Goal: Information Seeking & Learning: Learn about a topic

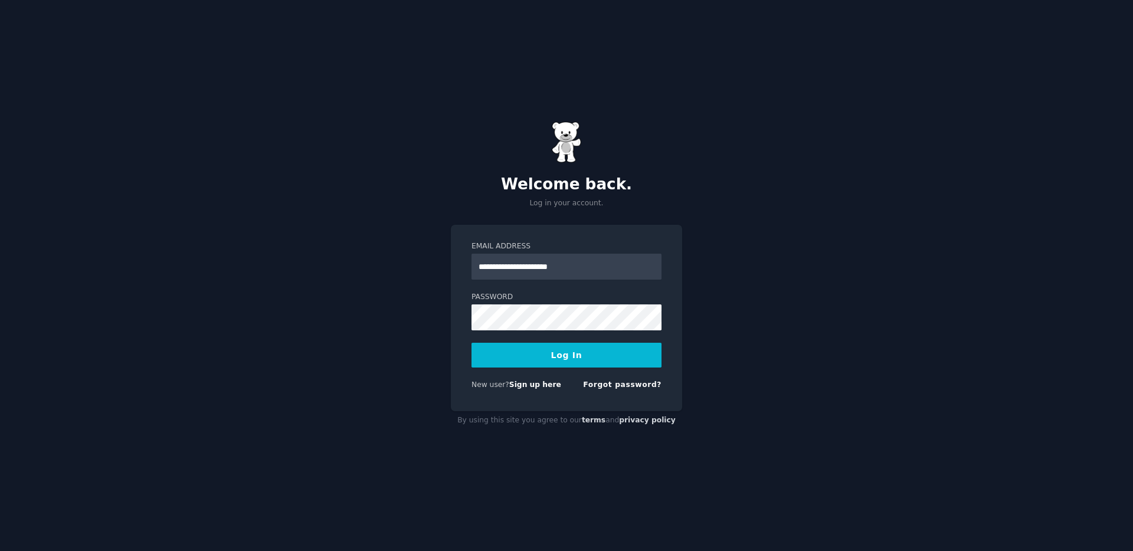
click at [566, 267] on input "**********" at bounding box center [567, 267] width 190 height 26
click at [564, 358] on button "Log In" at bounding box center [567, 355] width 190 height 25
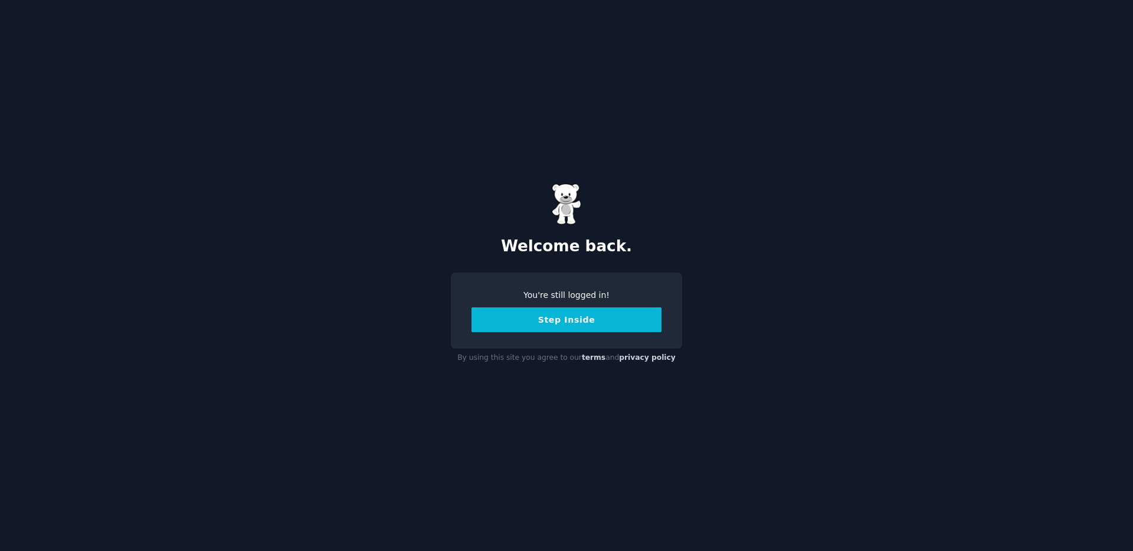
click at [573, 324] on button "Step Inside" at bounding box center [567, 320] width 190 height 25
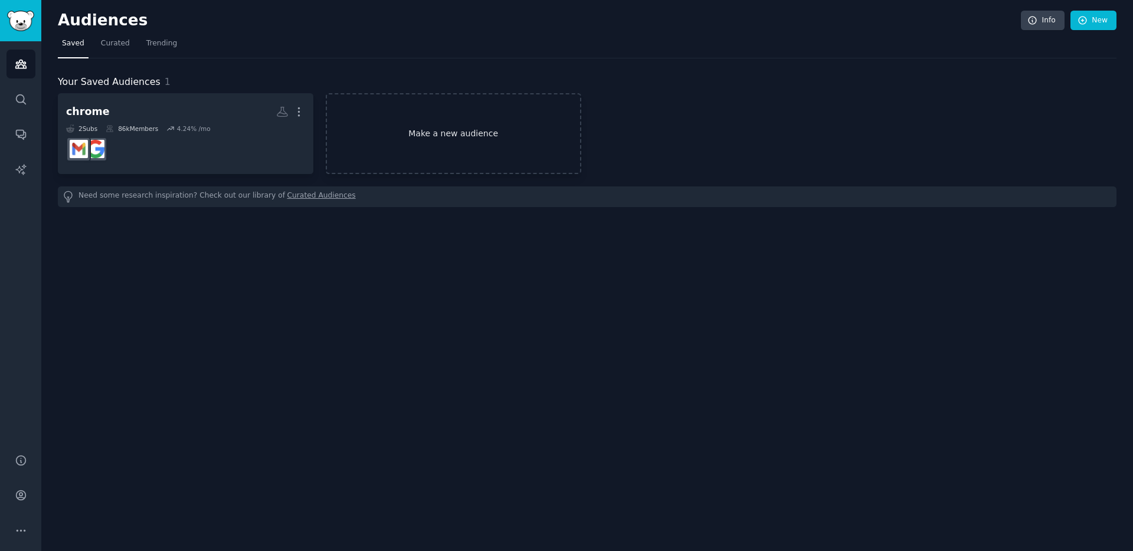
click at [438, 145] on link "Make a new audience" at bounding box center [454, 133] width 256 height 81
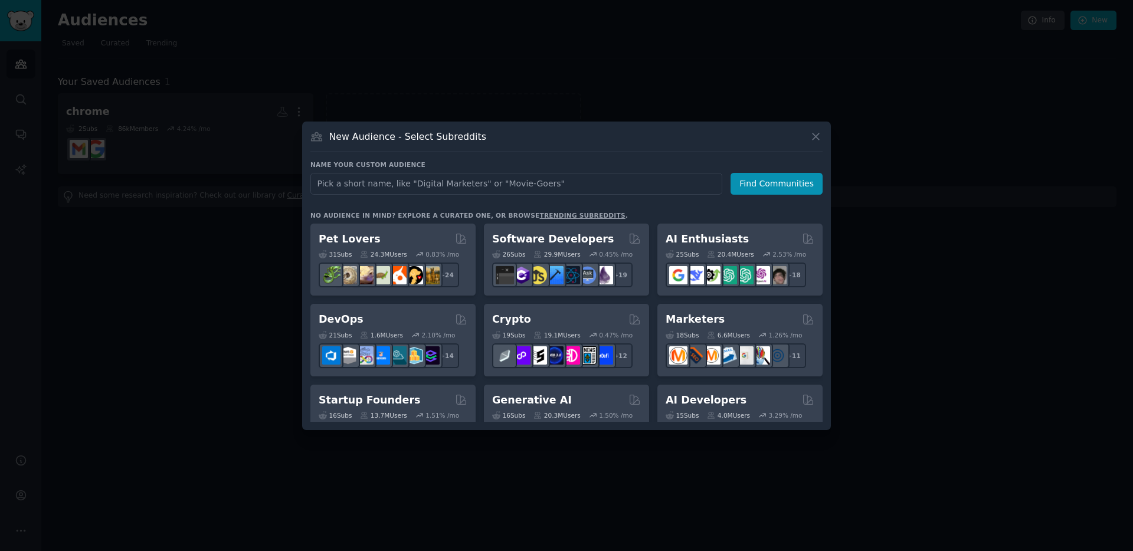
type input "/"
type input "shopify"
click at [755, 189] on button "Find Communities" at bounding box center [777, 184] width 92 height 22
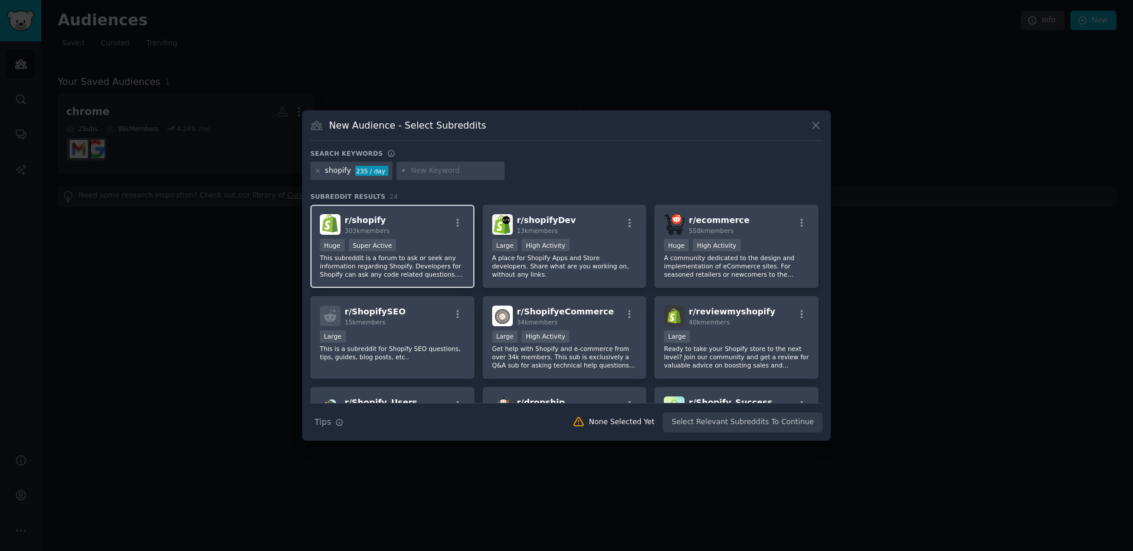
click at [438, 241] on div "Huge Super Active" at bounding box center [392, 246] width 145 height 15
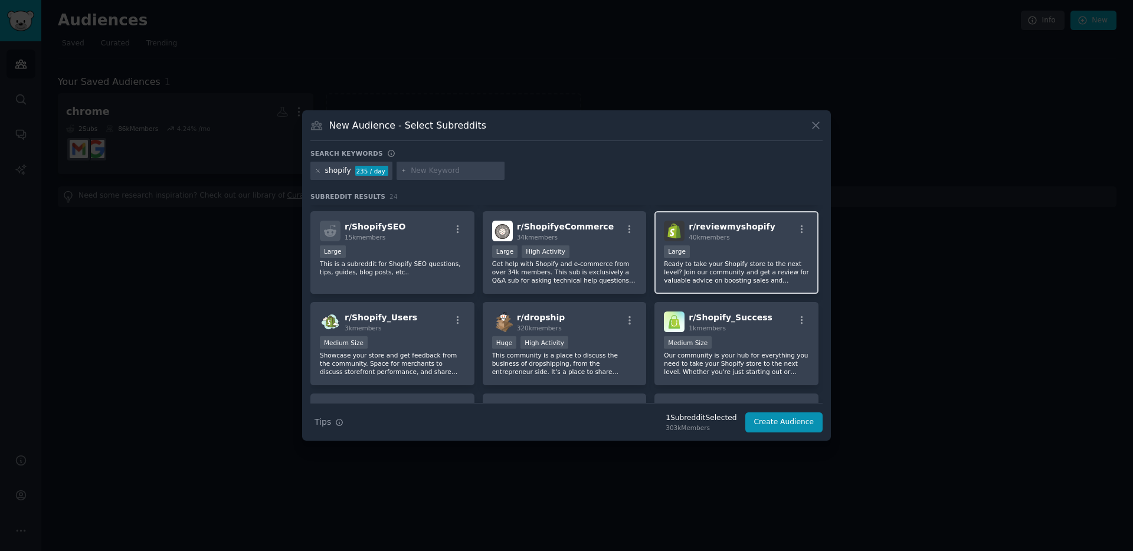
scroll to position [87, 0]
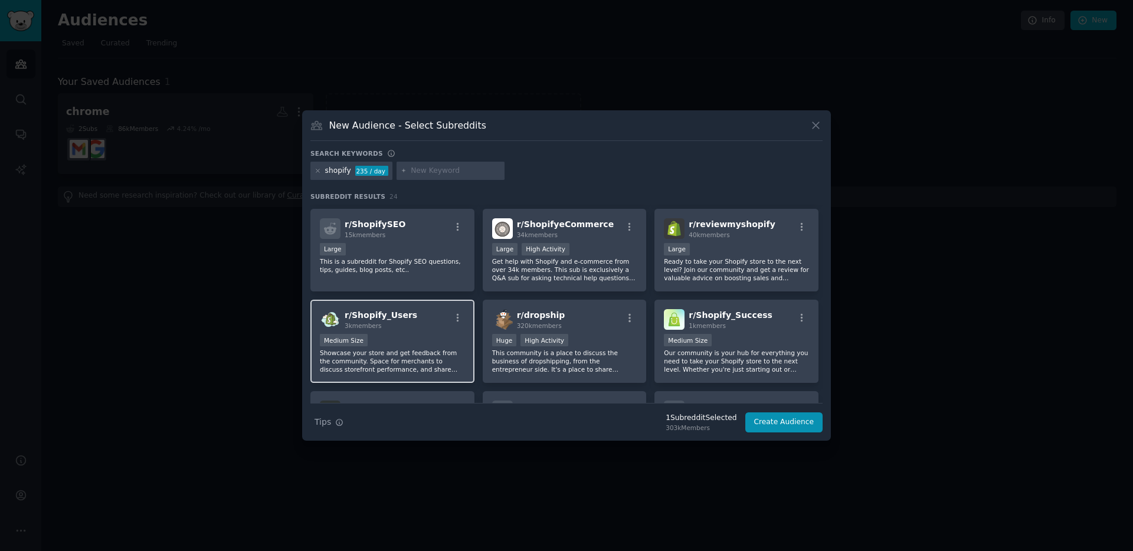
click at [443, 345] on div "Medium Size" at bounding box center [392, 341] width 145 height 15
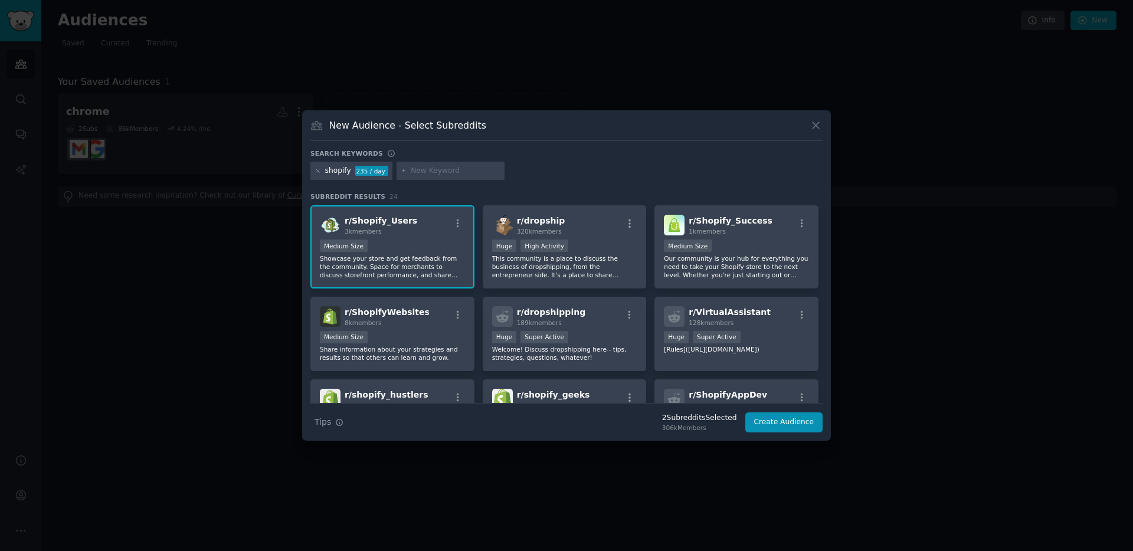
scroll to position [236, 0]
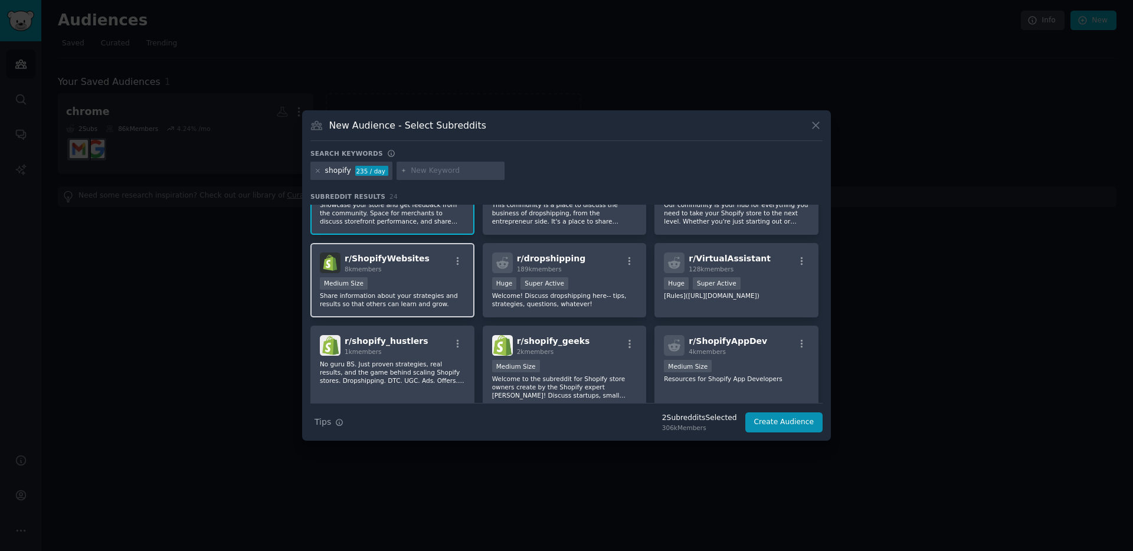
click at [432, 282] on div "Medium Size" at bounding box center [392, 284] width 145 height 15
click at [438, 354] on div "r/ shopify_hustlers 1k members" at bounding box center [392, 345] width 145 height 21
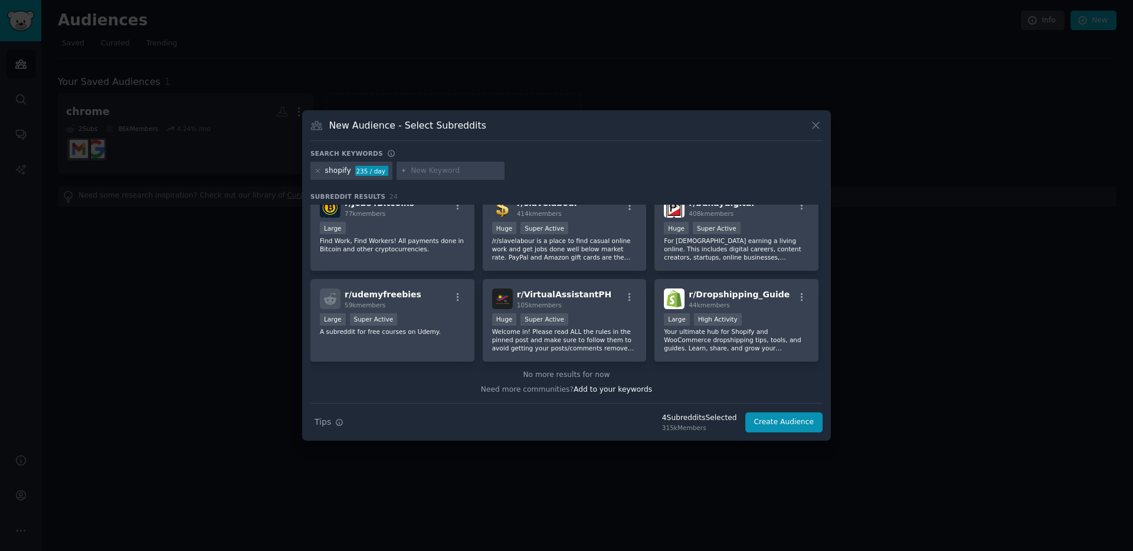
scroll to position [0, 0]
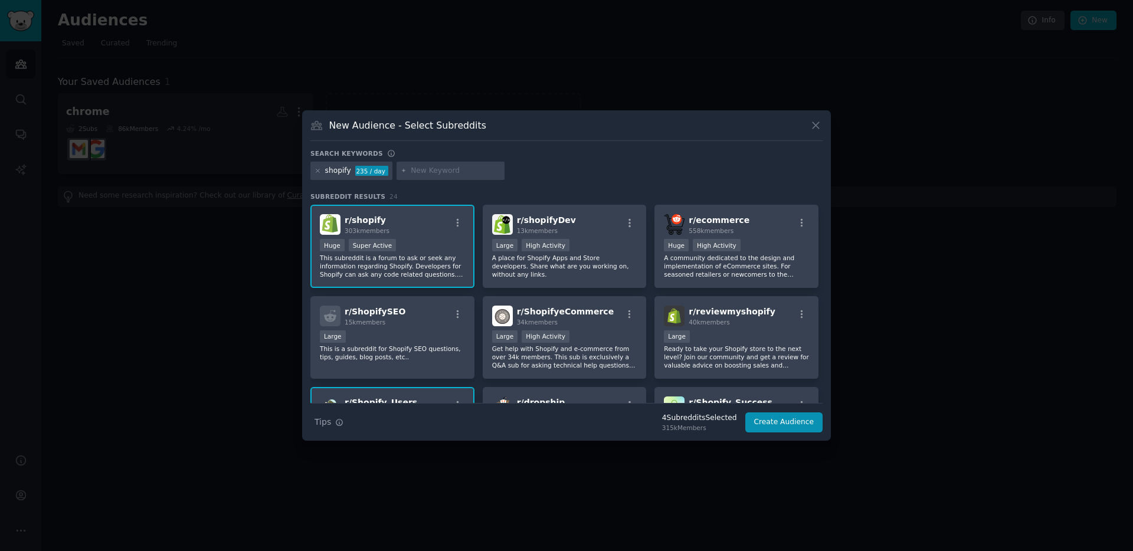
click at [465, 175] on input "text" at bounding box center [456, 171] width 90 height 11
type input "shopifyecommerce"
click at [593, 328] on div "r/ ShopifyeCommerce 34k members Large High Activity Get help with Shopify and e…" at bounding box center [565, 337] width 164 height 83
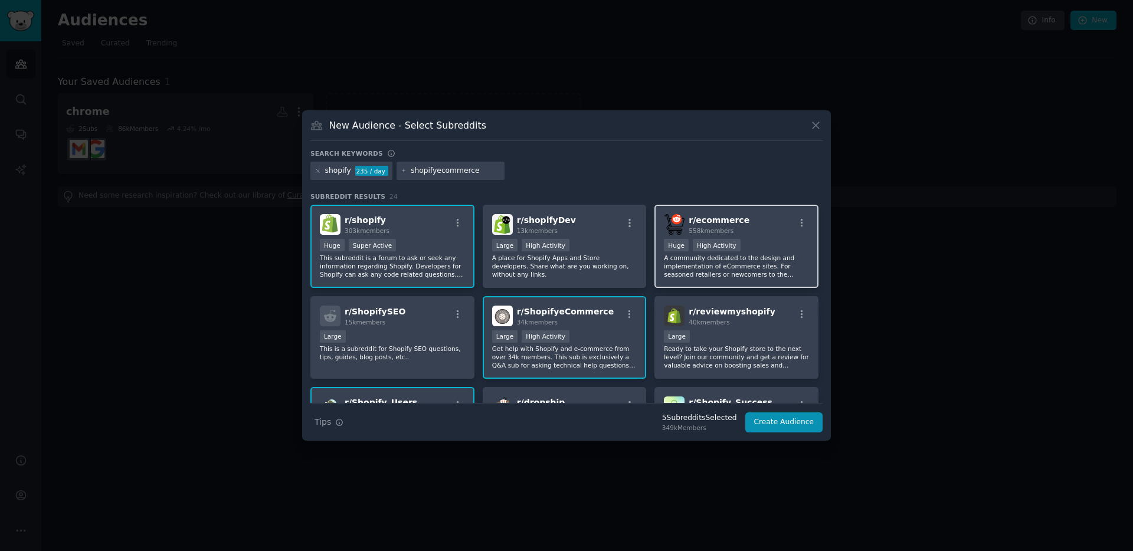
click at [708, 267] on p "A community dedicated to the design and implementation of eCommerce sites. For …" at bounding box center [736, 266] width 145 height 25
click at [798, 422] on button "Create Audience" at bounding box center [785, 423] width 78 height 20
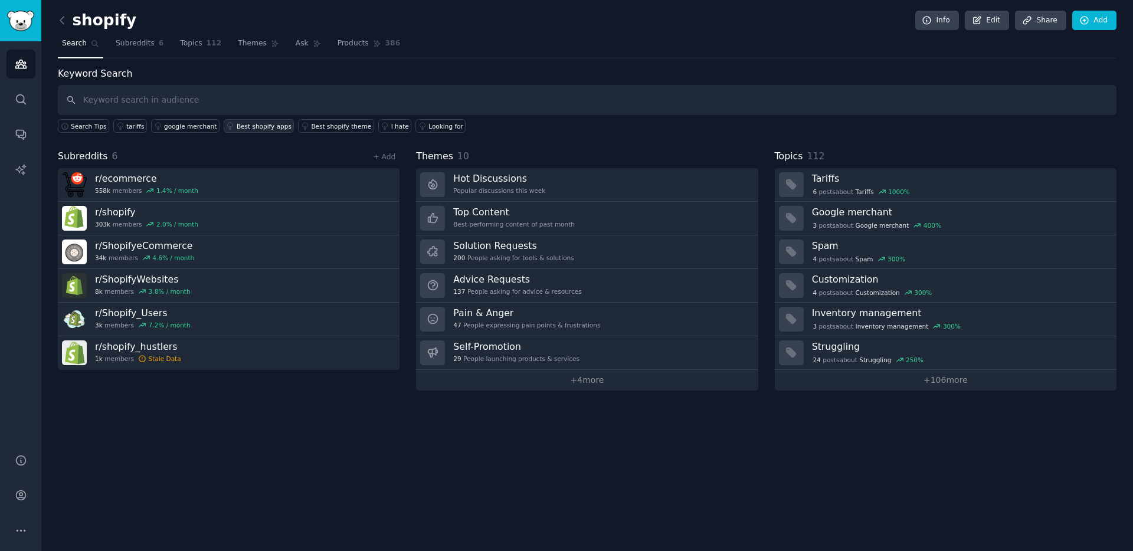
click at [258, 128] on div "Best shopify apps" at bounding box center [264, 126] width 55 height 8
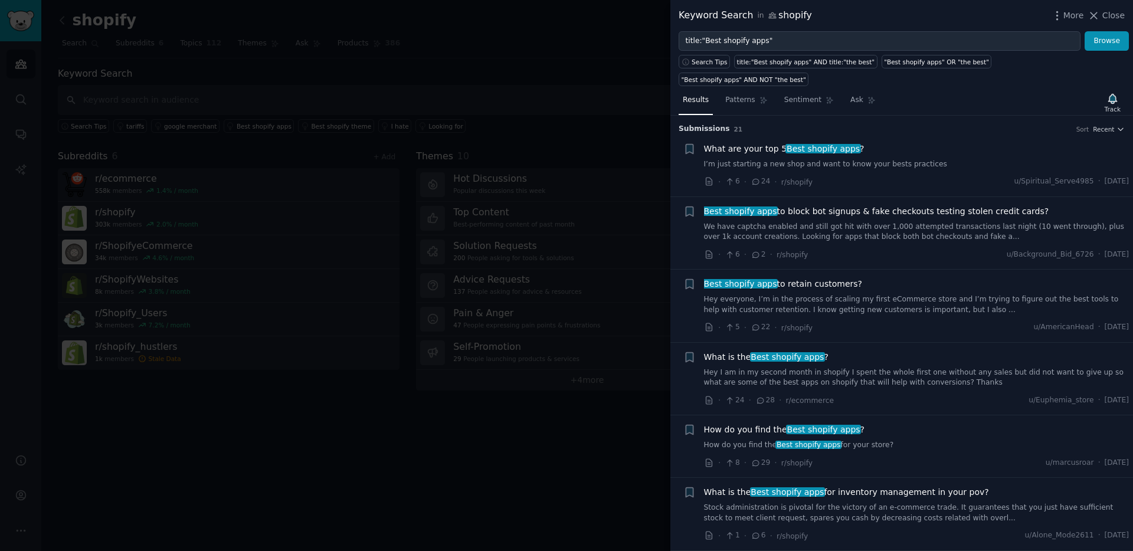
click at [762, 143] on span "What are your top 5 Best shopify apps ?" at bounding box center [784, 149] width 161 height 12
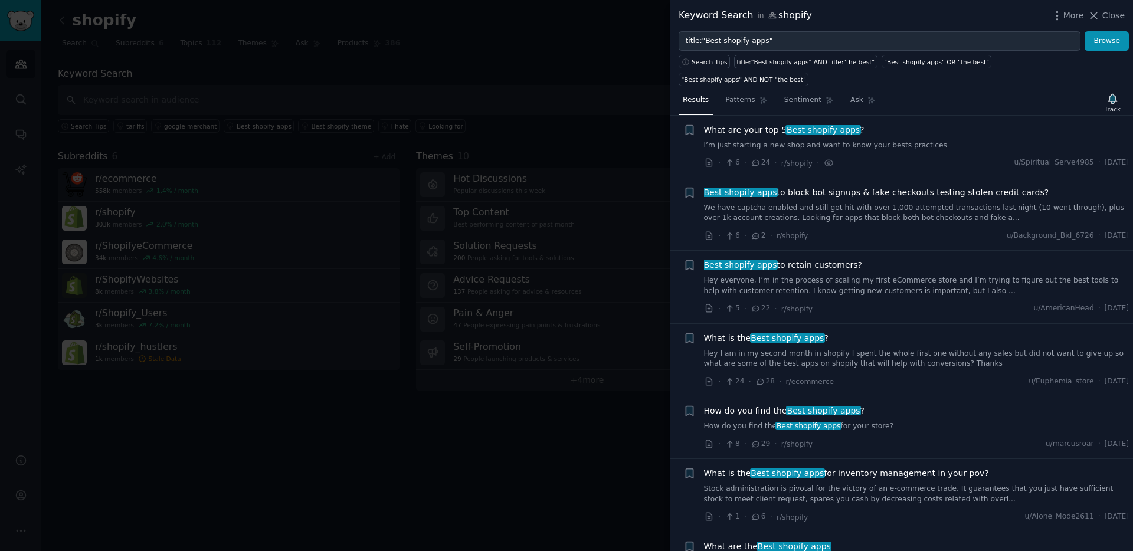
click at [754, 124] on span "What are your top 5 Best shopify apps ?" at bounding box center [784, 130] width 161 height 12
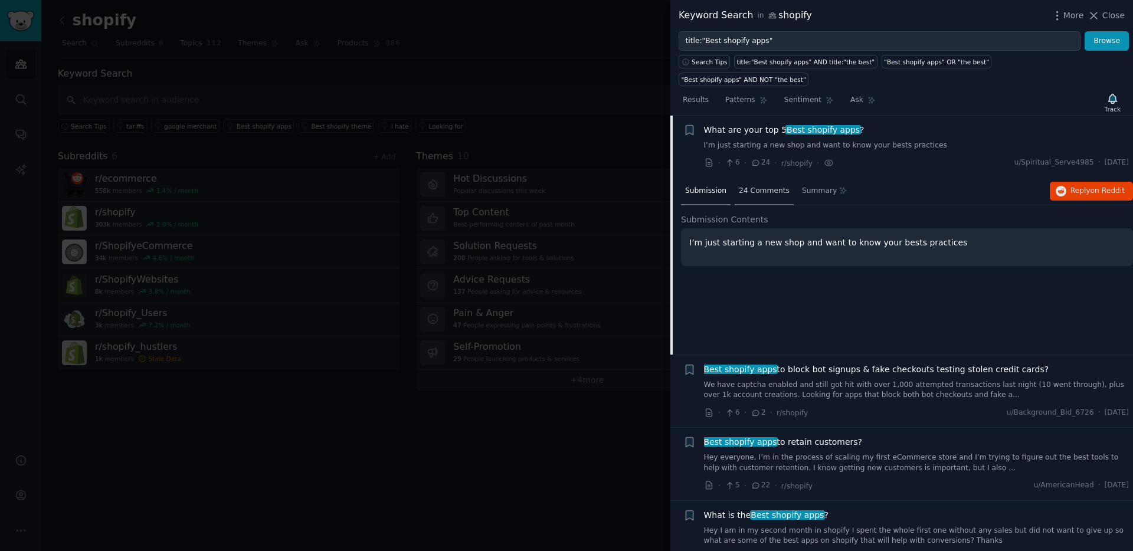
click at [754, 186] on span "24 Comments" at bounding box center [764, 191] width 51 height 11
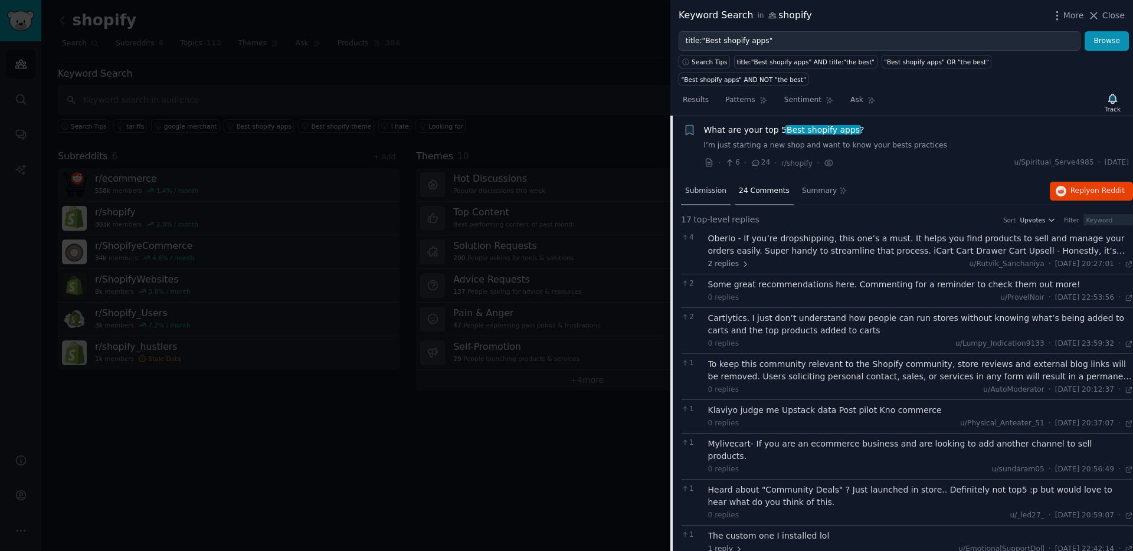
click at [697, 186] on span "Submission" at bounding box center [705, 191] width 41 height 11
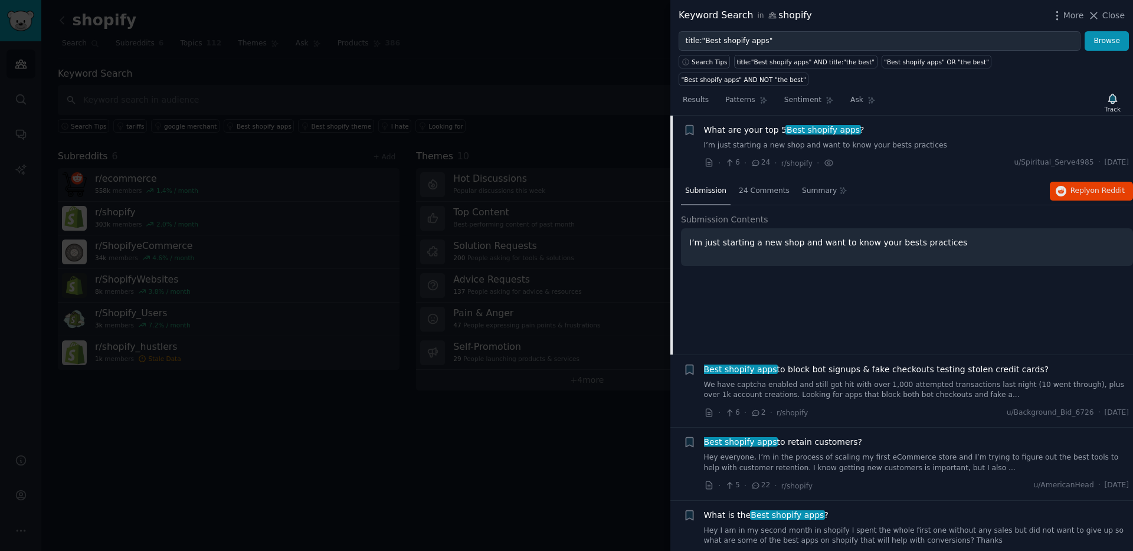
click at [596, 86] on div at bounding box center [566, 275] width 1133 height 551
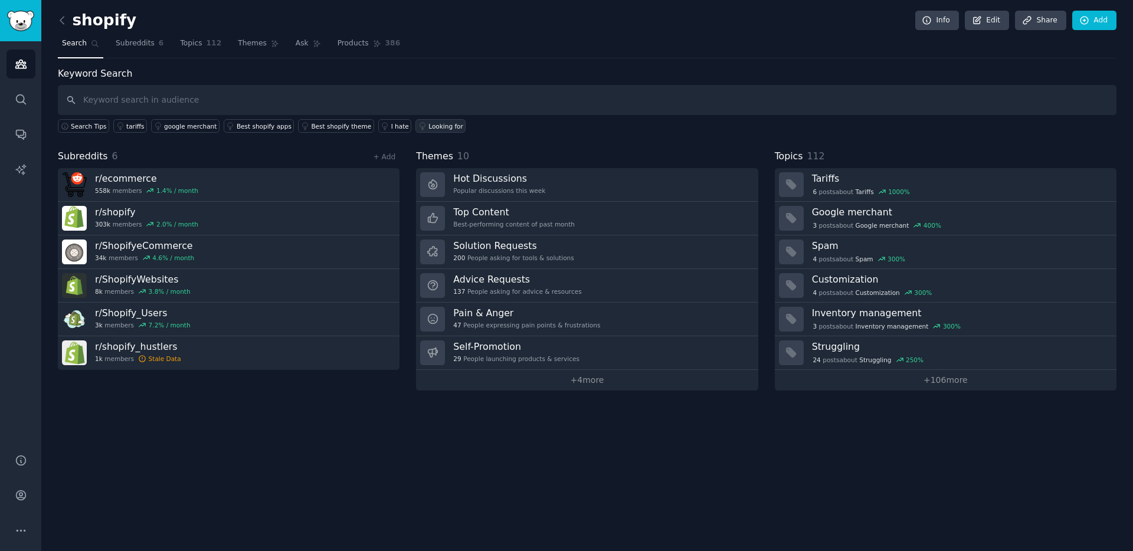
click at [436, 126] on div "Looking for" at bounding box center [446, 126] width 35 height 8
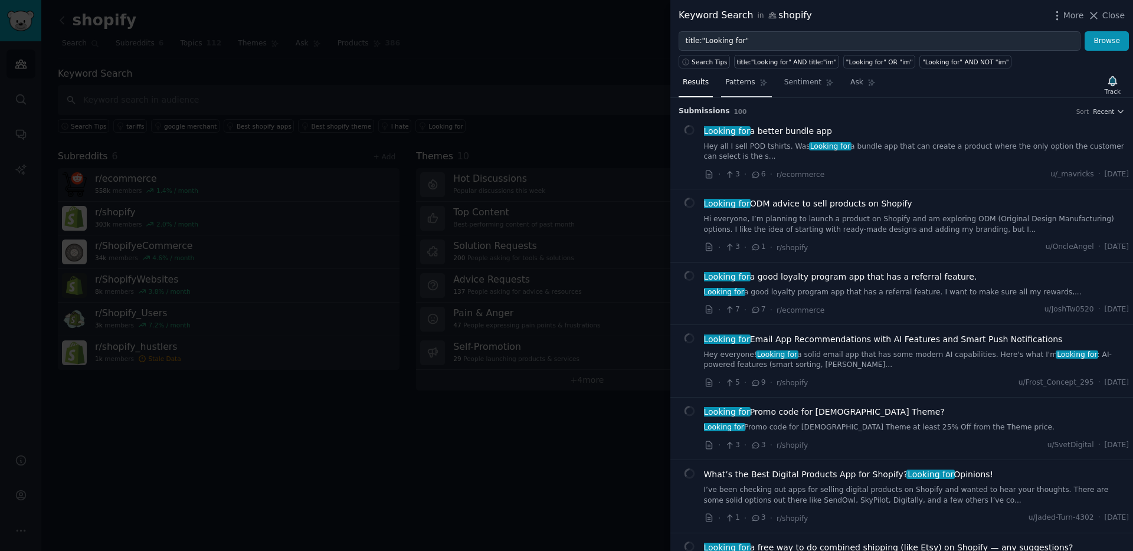
click at [746, 85] on span "Patterns" at bounding box center [741, 82] width 30 height 11
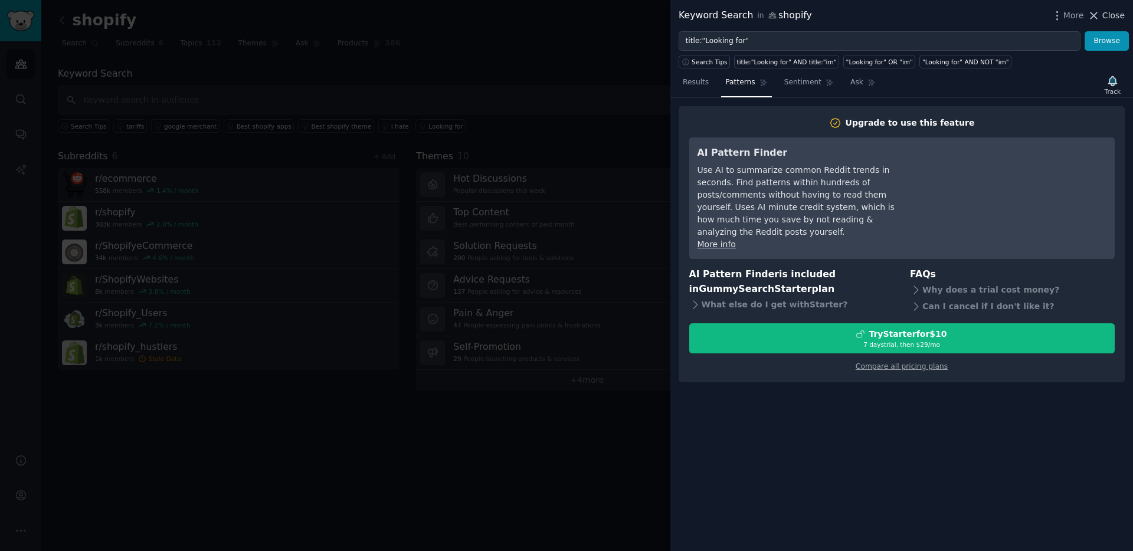
click at [1110, 14] on span "Close" at bounding box center [1114, 15] width 22 height 12
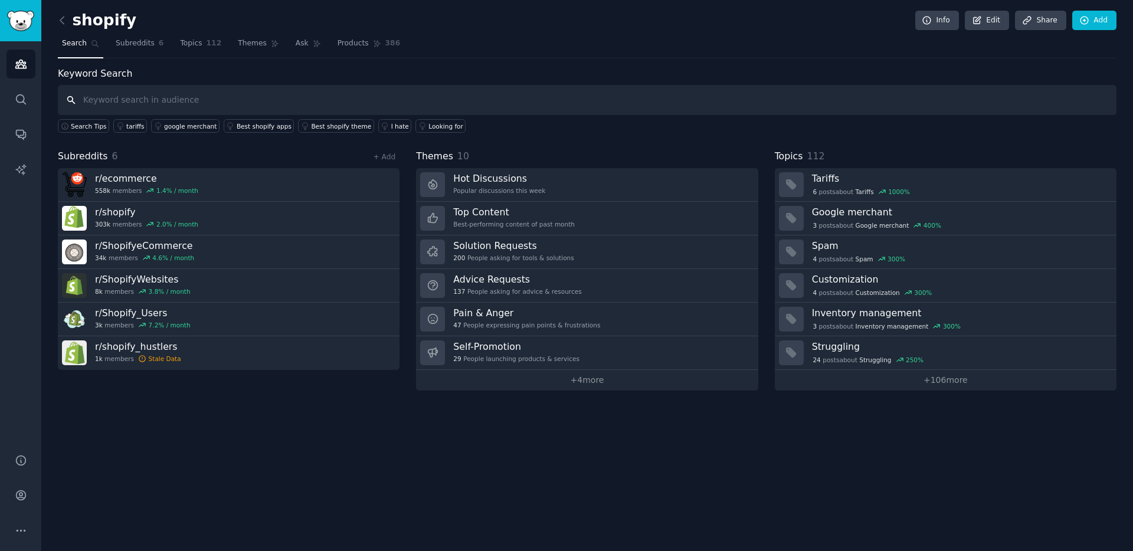
click at [374, 101] on input "text" at bounding box center [587, 100] width 1059 height 30
click at [202, 54] on link "Topics 112" at bounding box center [201, 46] width 50 height 24
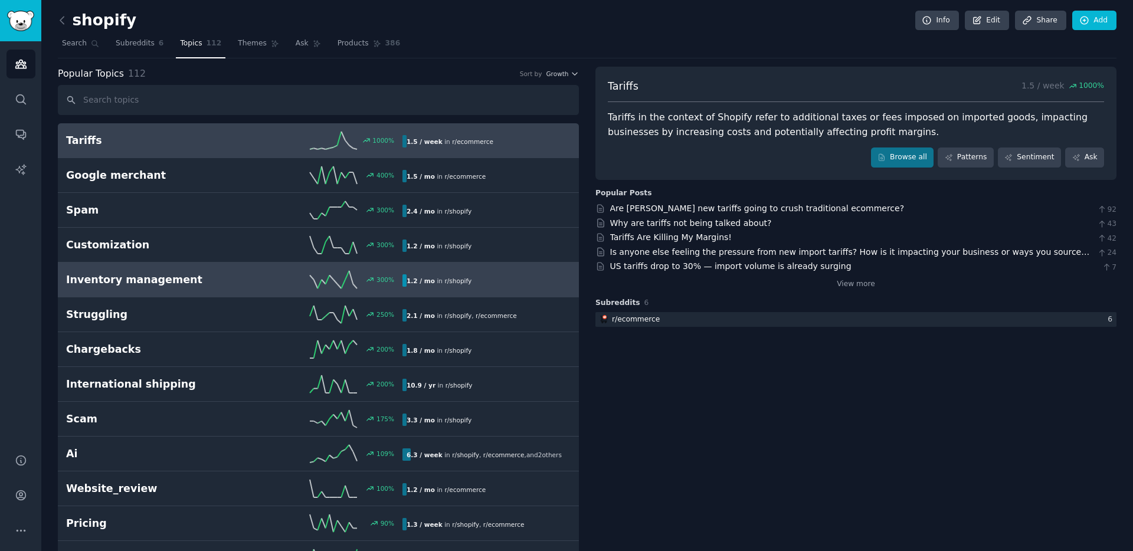
click at [187, 282] on h2 "Inventory management" at bounding box center [150, 280] width 168 height 15
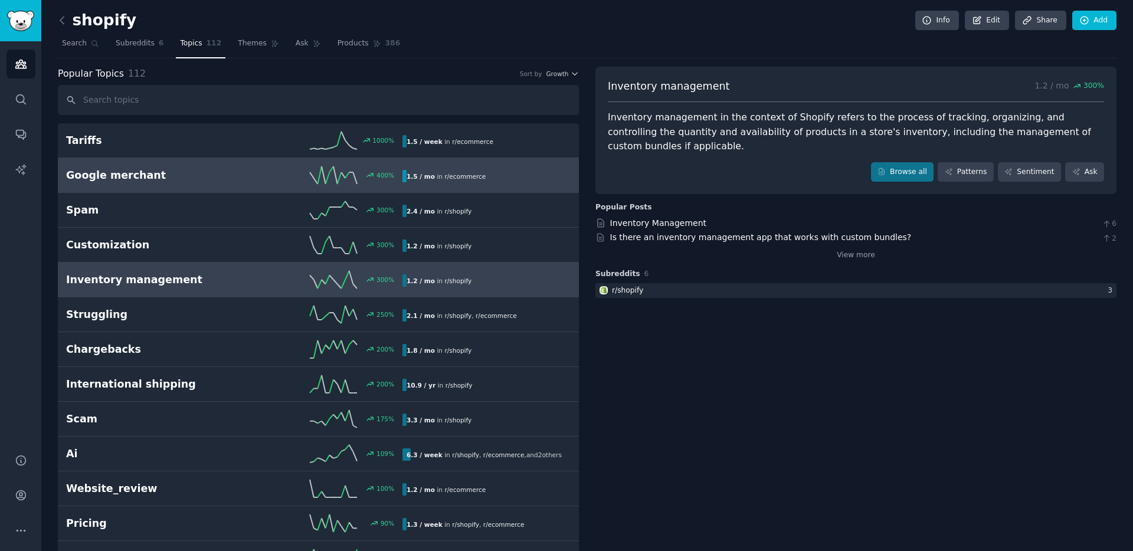
click at [185, 172] on h2 "Google merchant" at bounding box center [150, 175] width 168 height 15
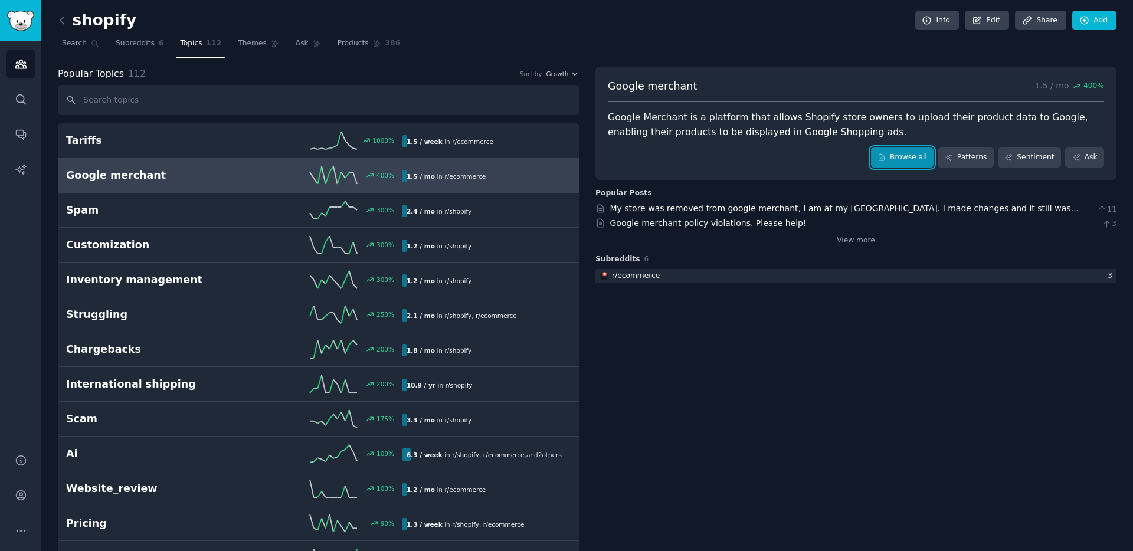
click at [913, 159] on link "Browse all" at bounding box center [902, 158] width 63 height 20
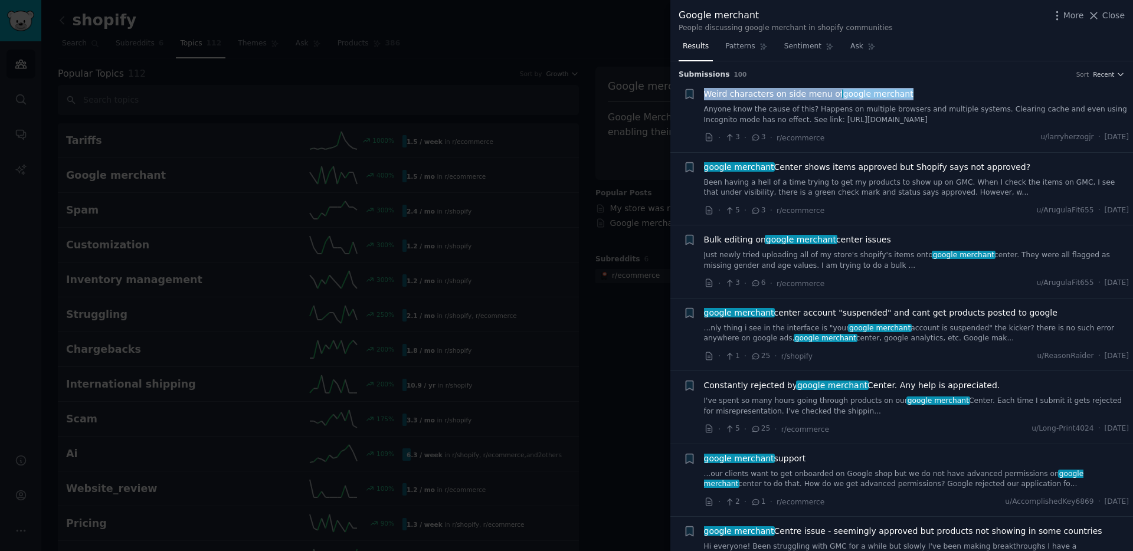
click at [1074, 113] on link "Anyone know the cause of this? Happens on multiple browsers and multiple system…" at bounding box center [917, 114] width 426 height 21
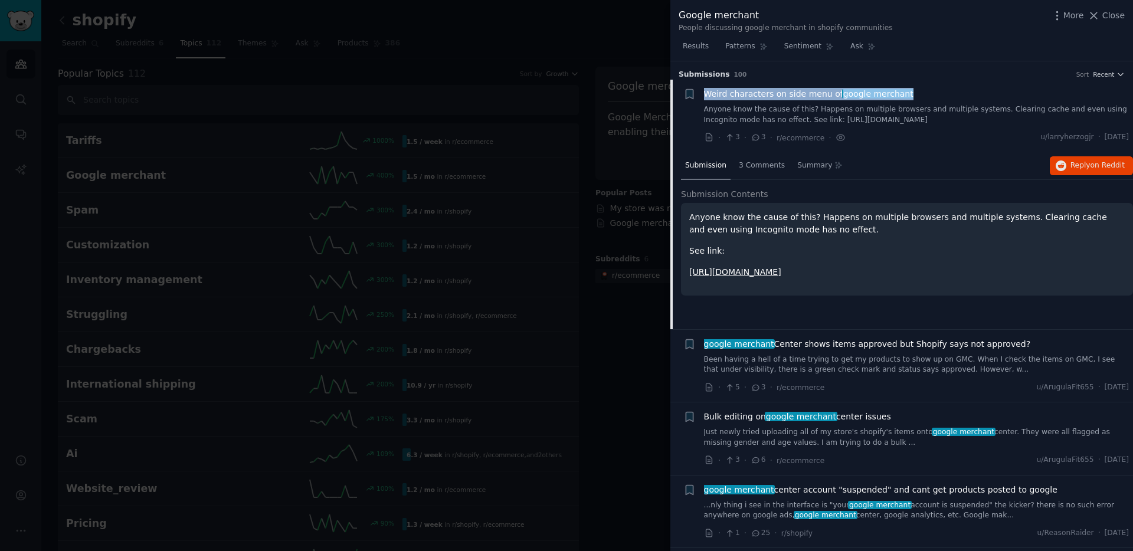
scroll to position [19, 0]
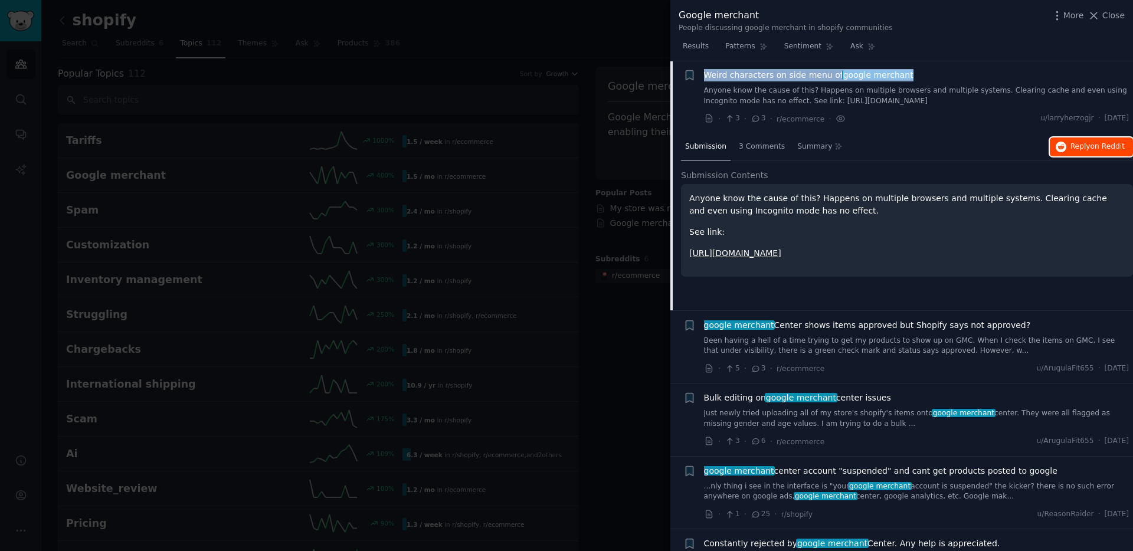
click at [1091, 154] on button "Reply on Reddit" at bounding box center [1091, 147] width 83 height 19
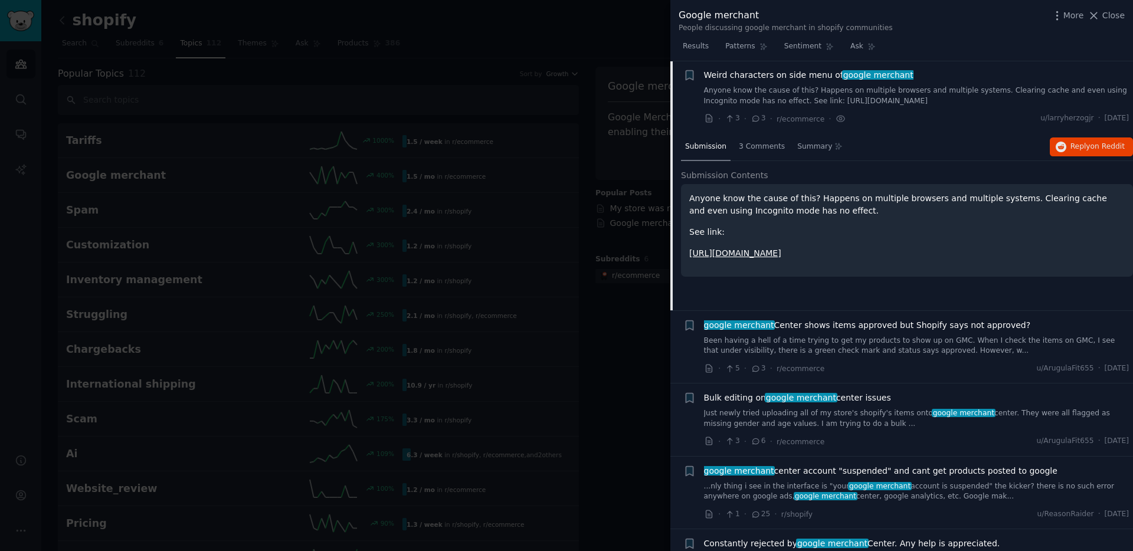
click at [615, 194] on div at bounding box center [566, 275] width 1133 height 551
click at [108, 213] on div at bounding box center [566, 275] width 1133 height 551
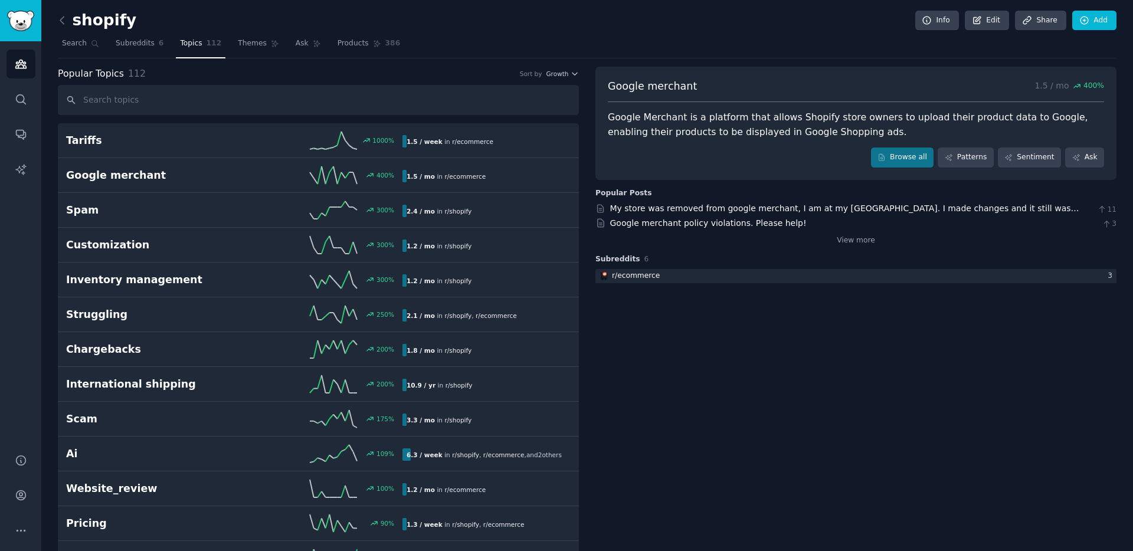
click at [108, 213] on div at bounding box center [566, 275] width 1133 height 551
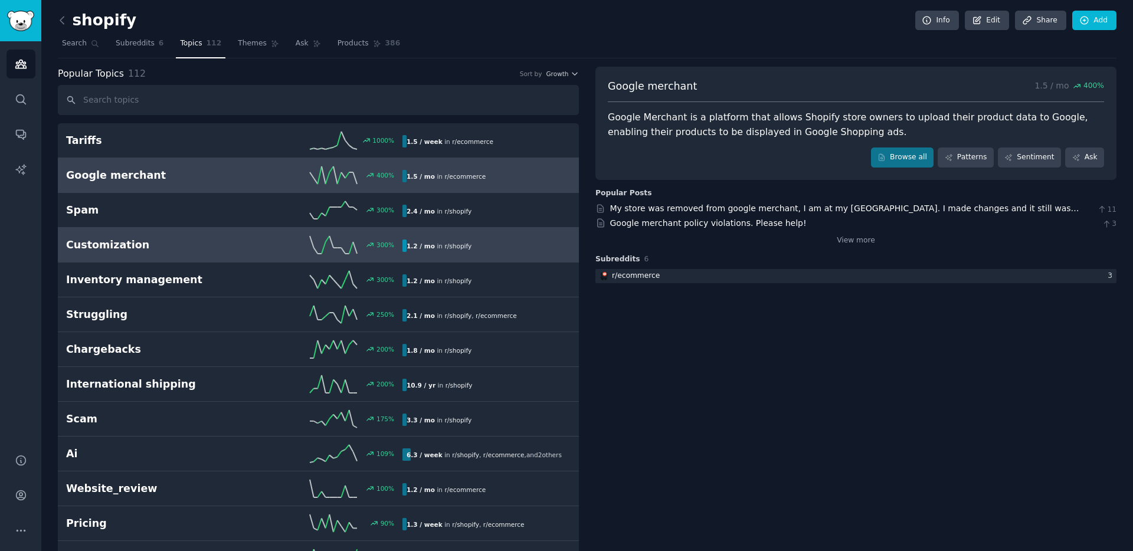
click at [209, 235] on link "Customization 300 % 1.2 / mo in r/ shopify" at bounding box center [318, 245] width 521 height 35
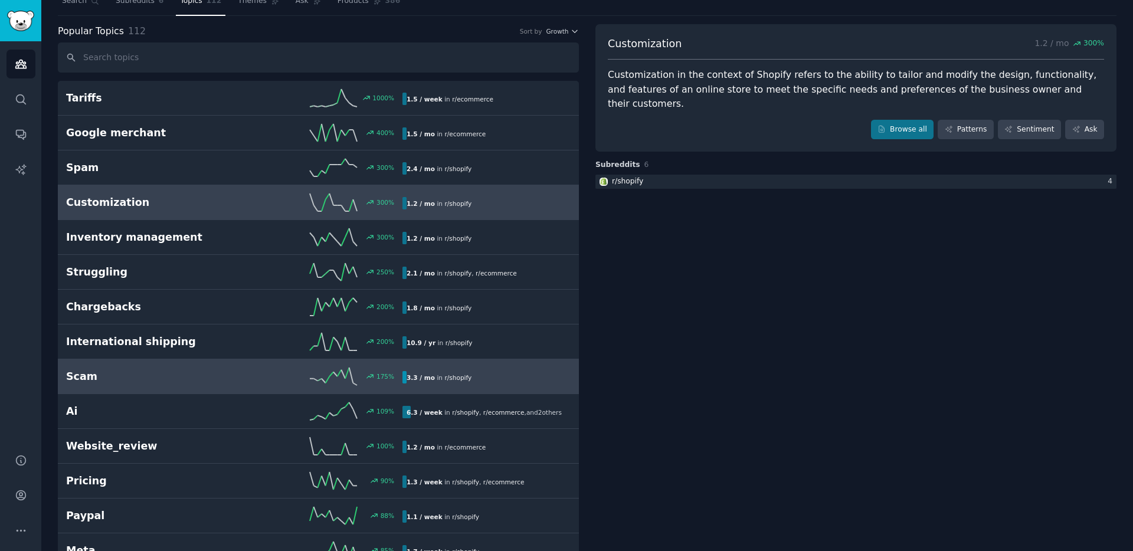
scroll to position [44, 0]
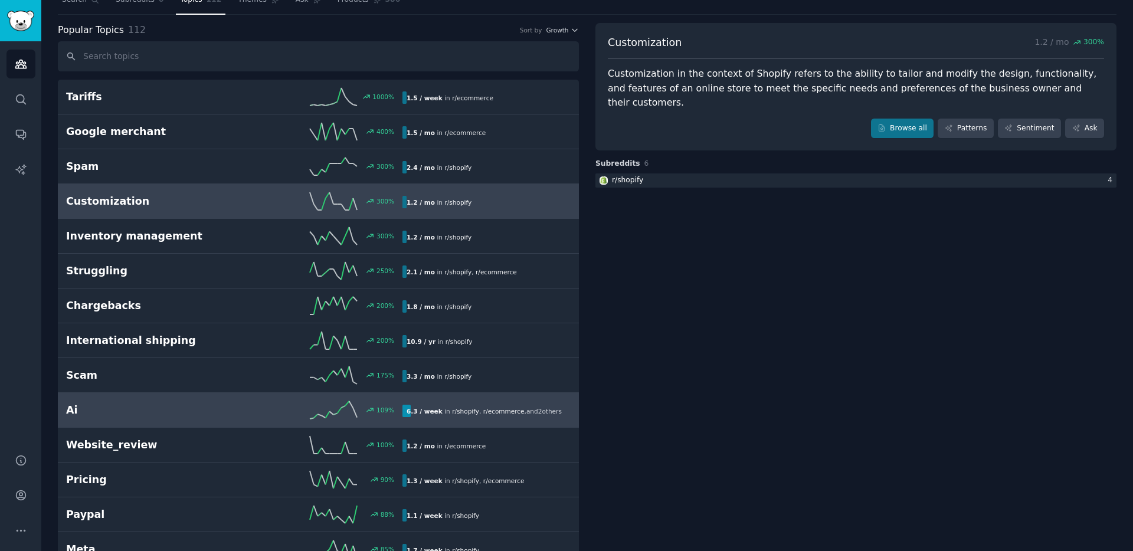
click at [256, 412] on div "109 %" at bounding box center [318, 410] width 168 height 18
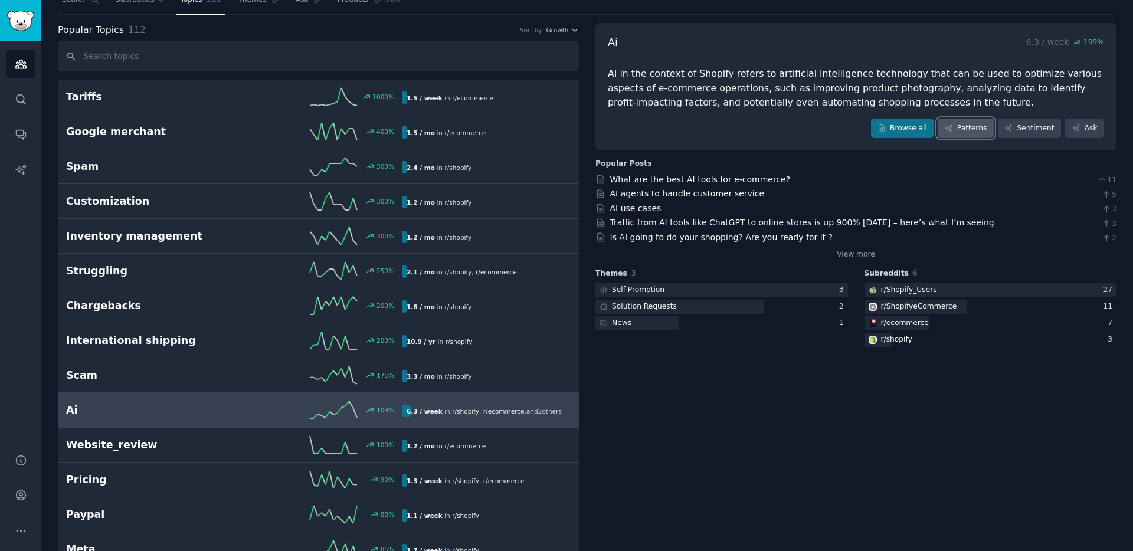
click at [976, 130] on link "Patterns" at bounding box center [965, 129] width 55 height 20
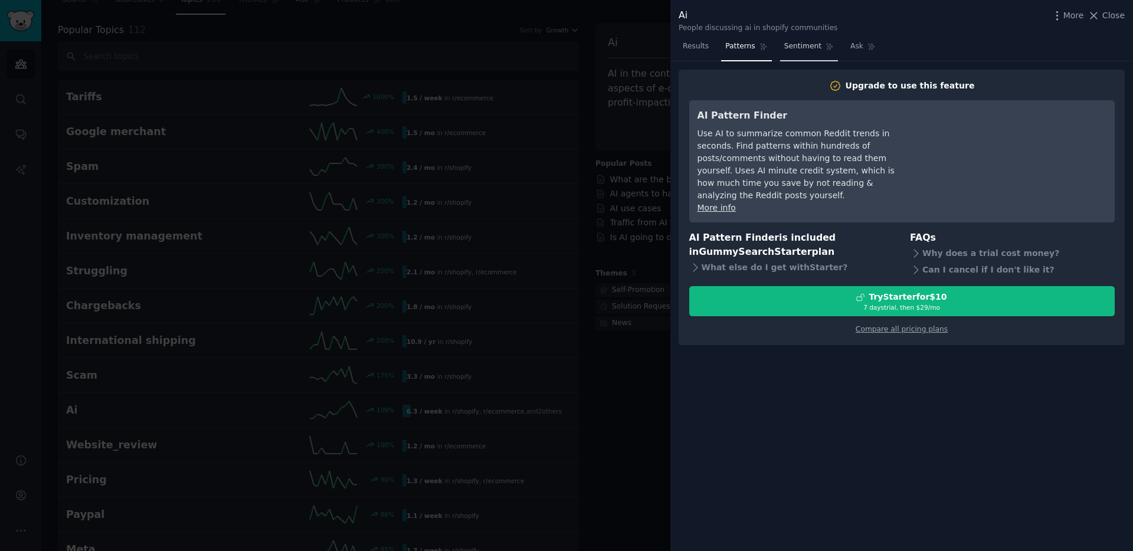
click at [797, 59] on link "Sentiment" at bounding box center [809, 49] width 58 height 24
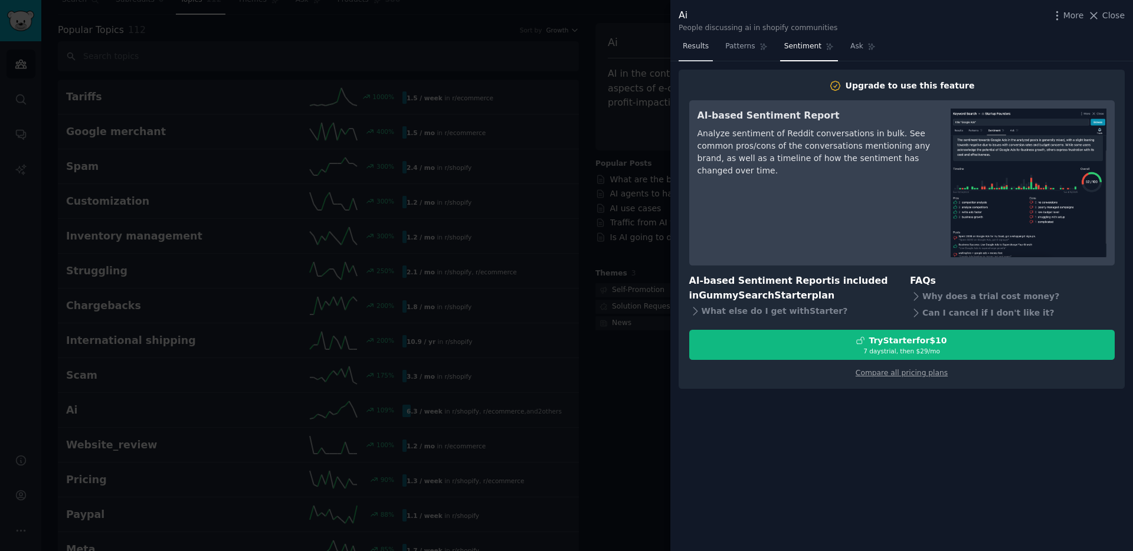
click at [697, 58] on link "Results" at bounding box center [696, 49] width 34 height 24
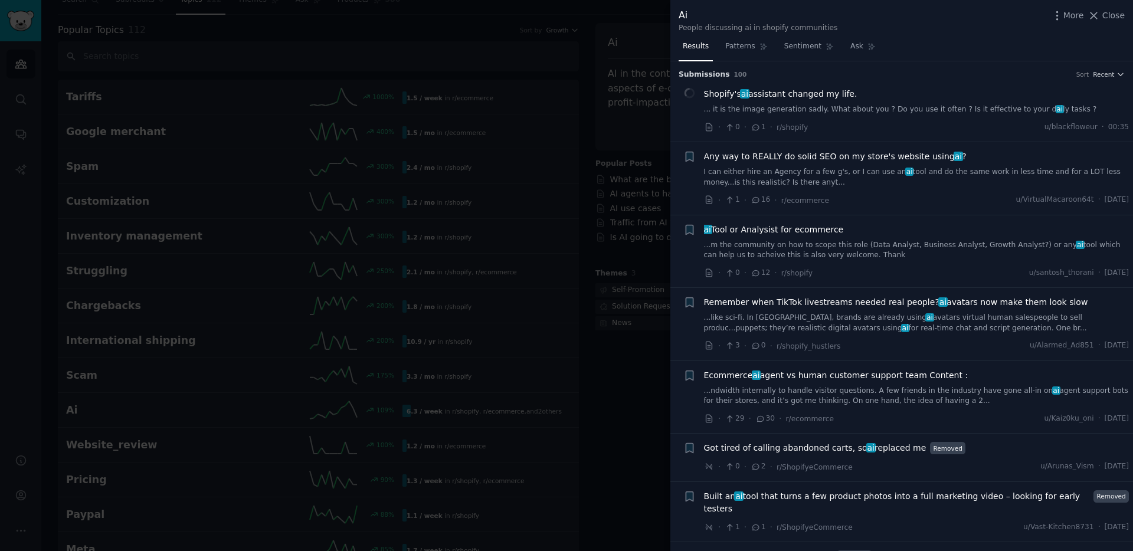
click at [553, 247] on div at bounding box center [566, 275] width 1133 height 551
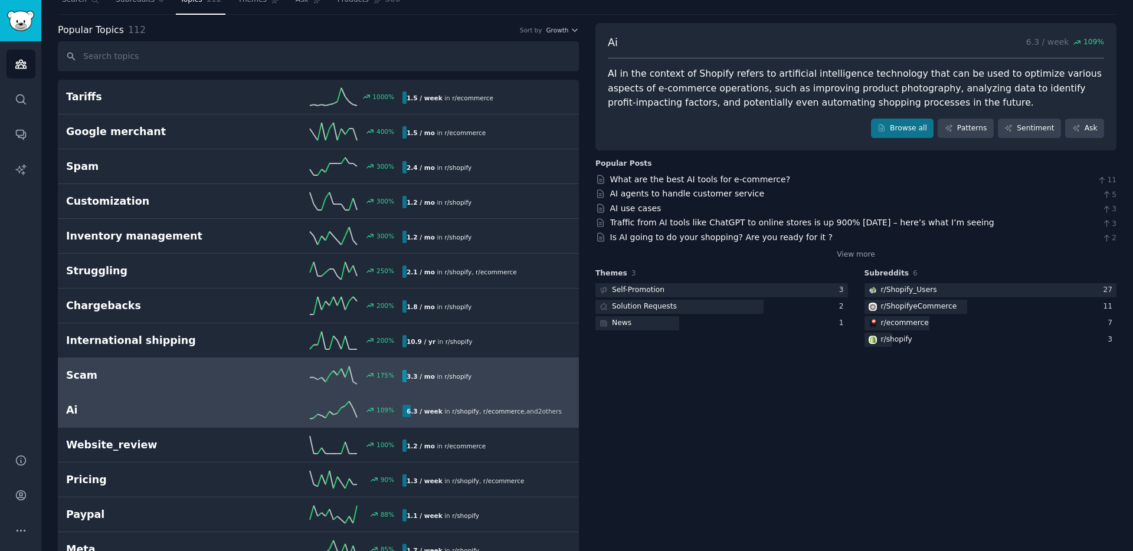
click at [188, 373] on h2 "Scam" at bounding box center [150, 375] width 168 height 15
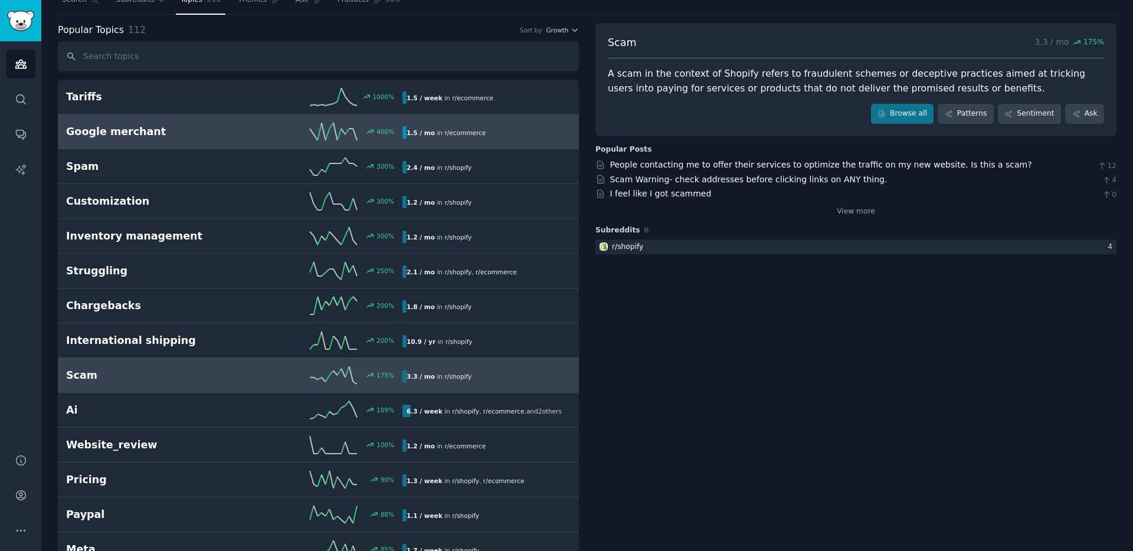
click at [207, 136] on h2 "Google merchant" at bounding box center [150, 132] width 168 height 15
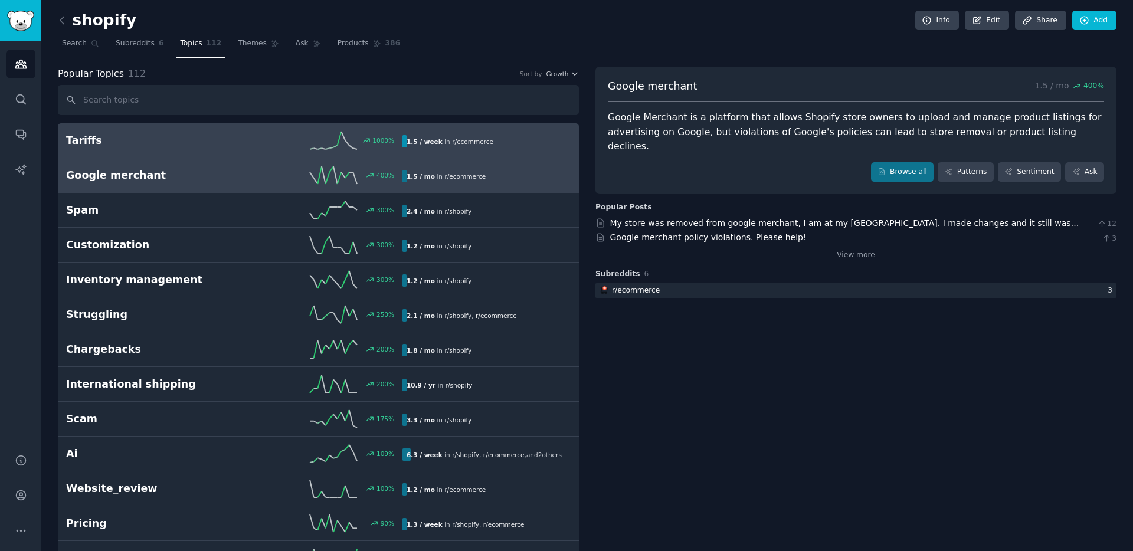
click at [496, 145] on div "1.5 / week in r/ ecommerce" at bounding box center [483, 141] width 160 height 12
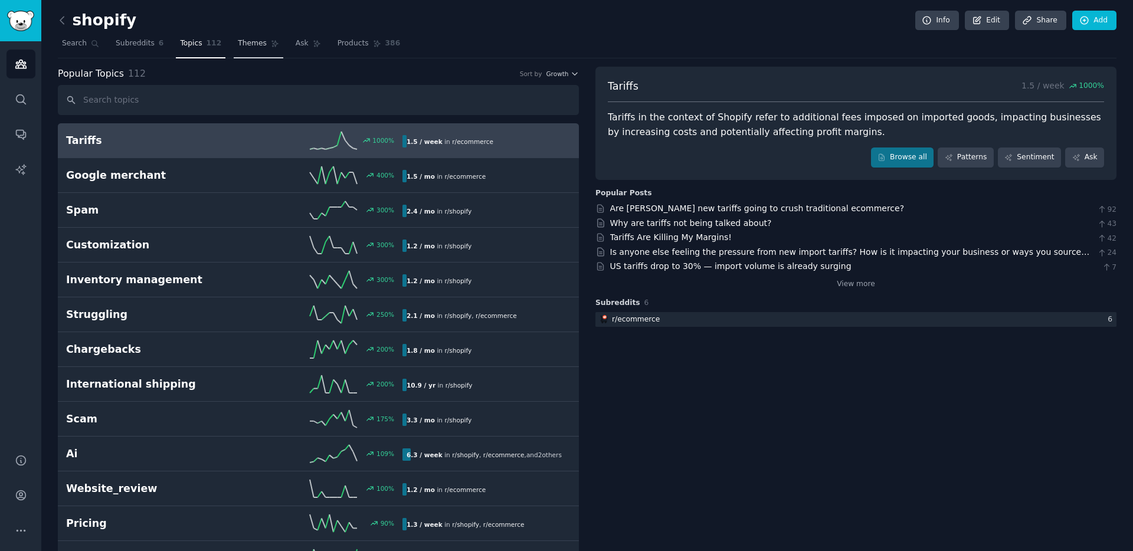
click at [256, 54] on link "Themes" at bounding box center [259, 46] width 50 height 24
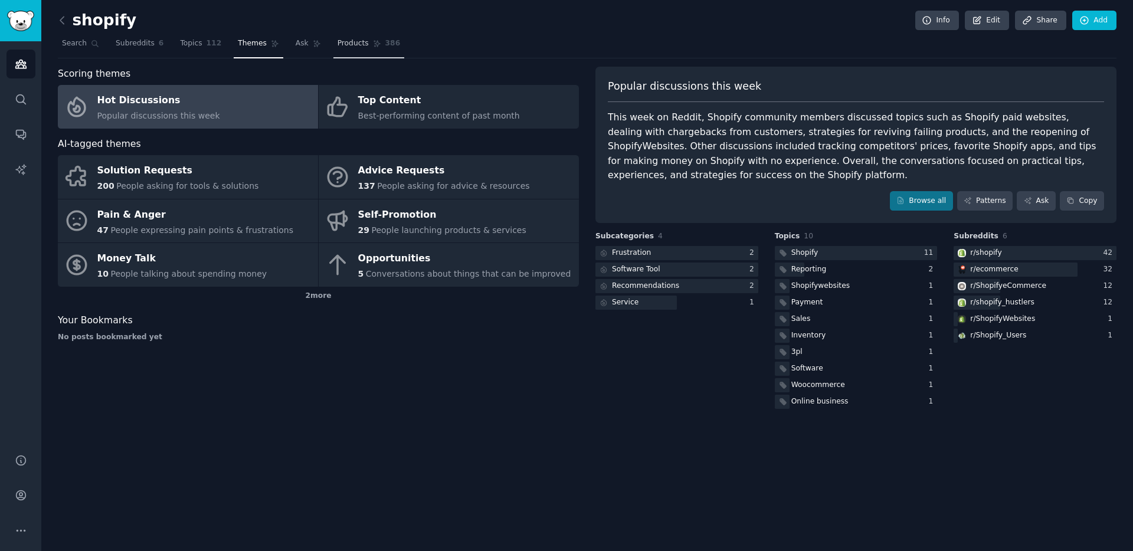
click at [348, 44] on span "Products" at bounding box center [353, 43] width 31 height 11
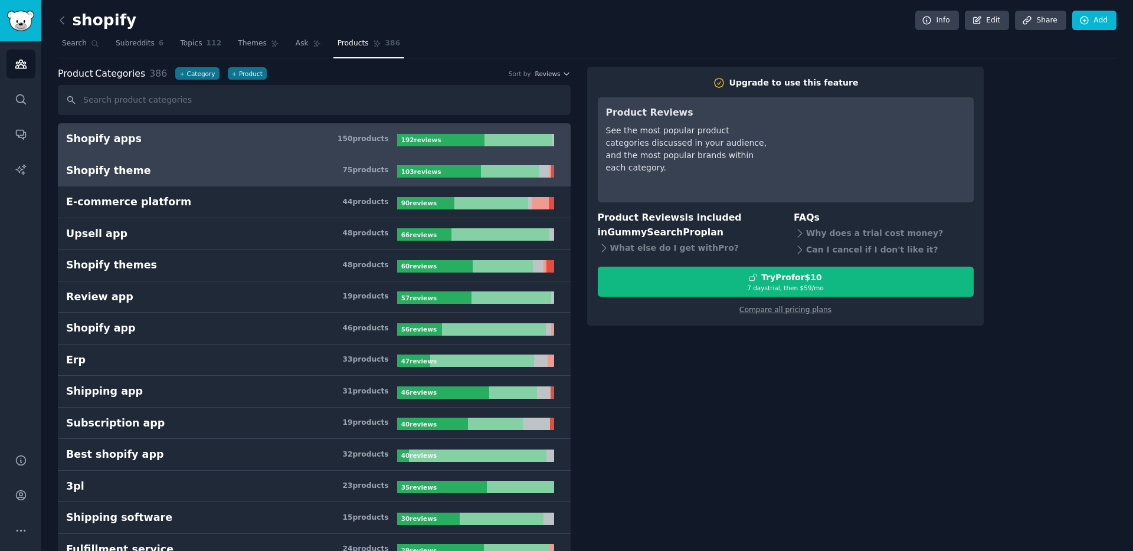
click at [230, 166] on h3 "Shopify theme 75 product s" at bounding box center [231, 171] width 331 height 15
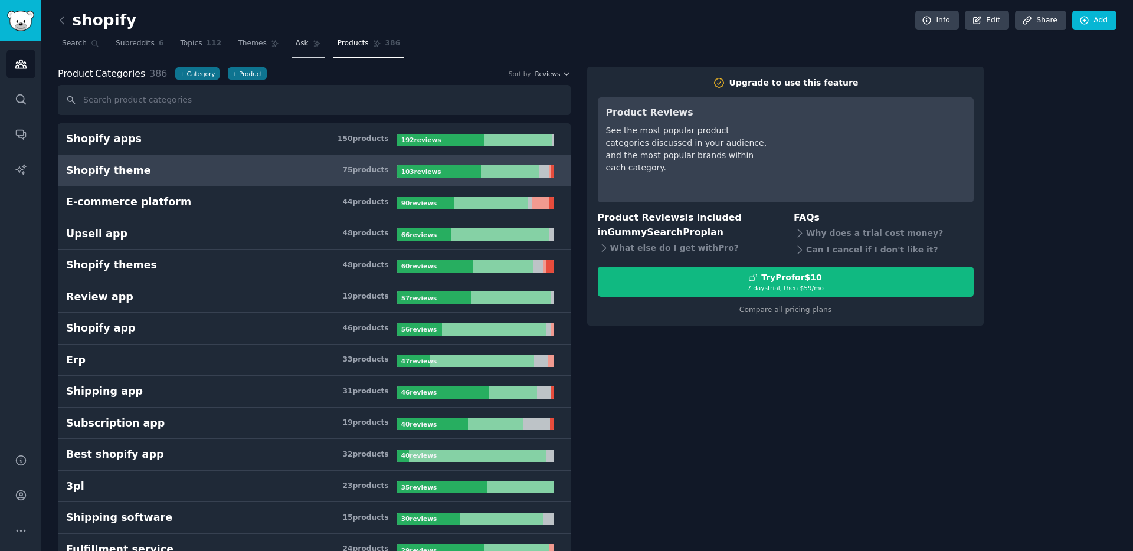
click at [296, 42] on span "Ask" at bounding box center [302, 43] width 13 height 11
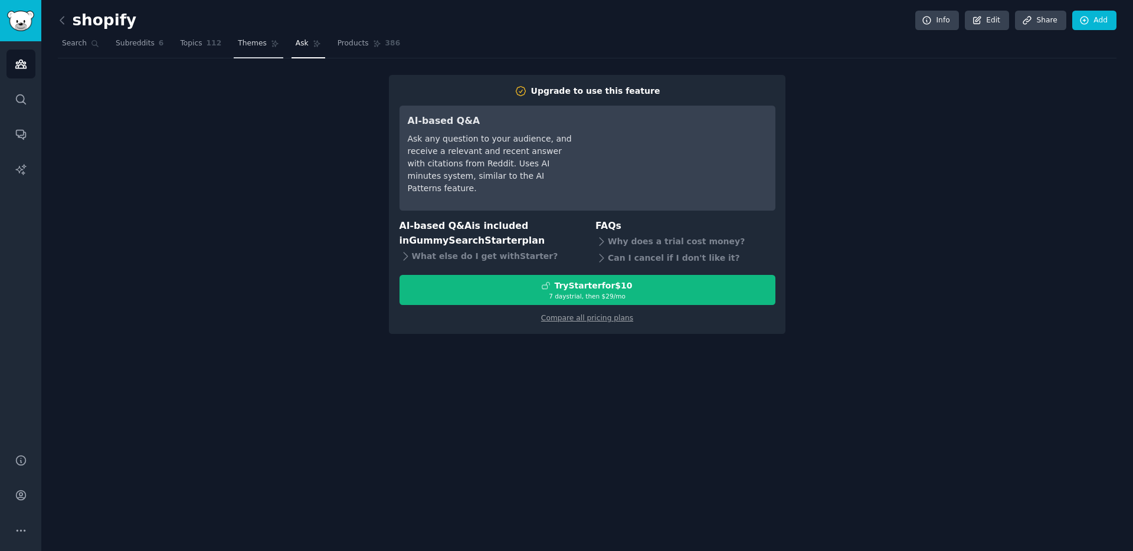
click at [241, 50] on link "Themes" at bounding box center [259, 46] width 50 height 24
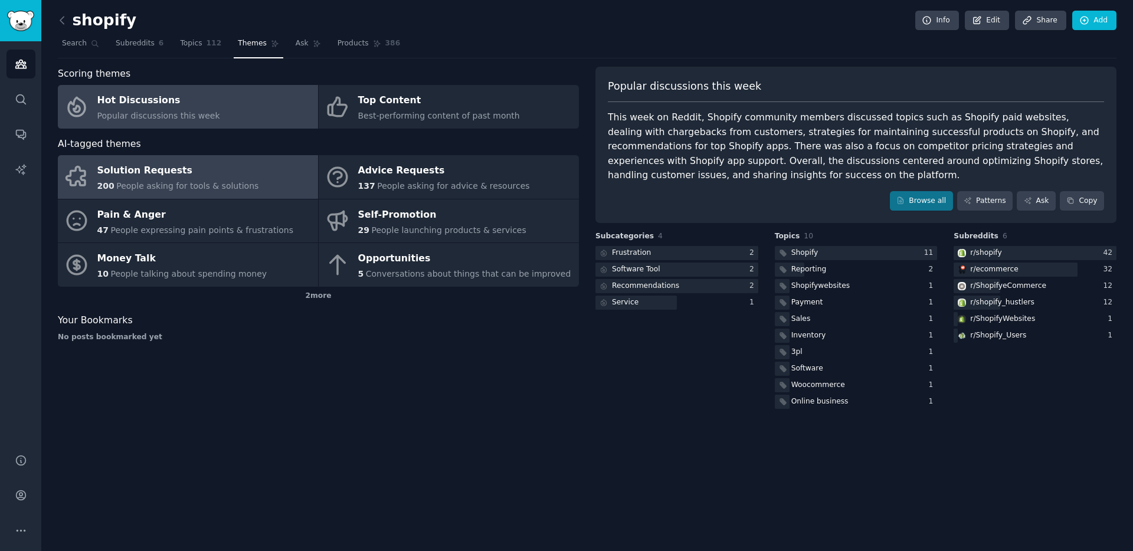
click at [279, 178] on link "Solution Requests 200 People asking for tools & solutions" at bounding box center [188, 177] width 260 height 44
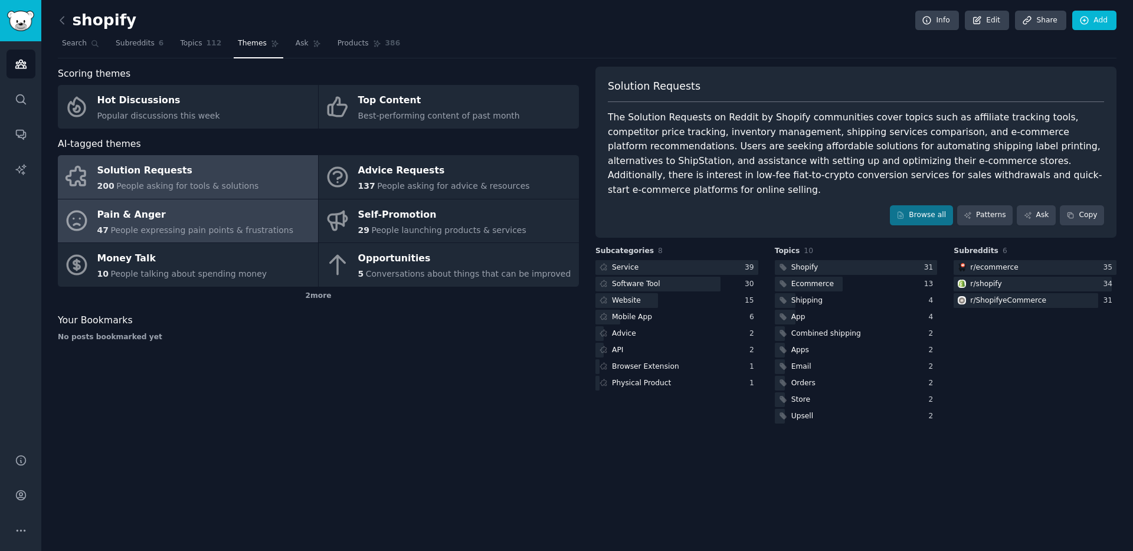
click at [256, 228] on span "People expressing pain points & frustrations" at bounding box center [201, 230] width 183 height 9
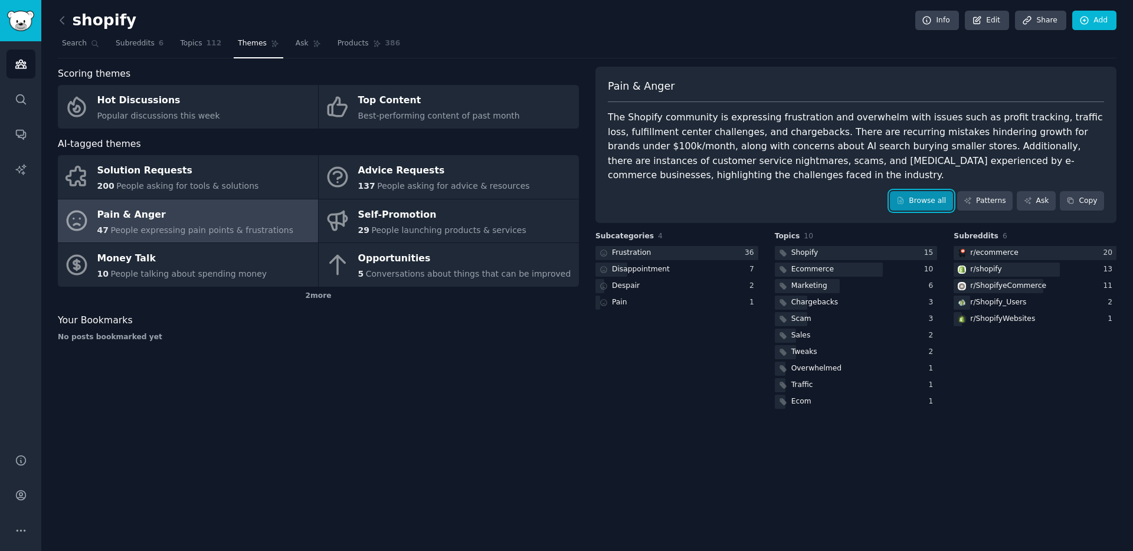
click at [905, 200] on icon at bounding box center [901, 201] width 8 height 8
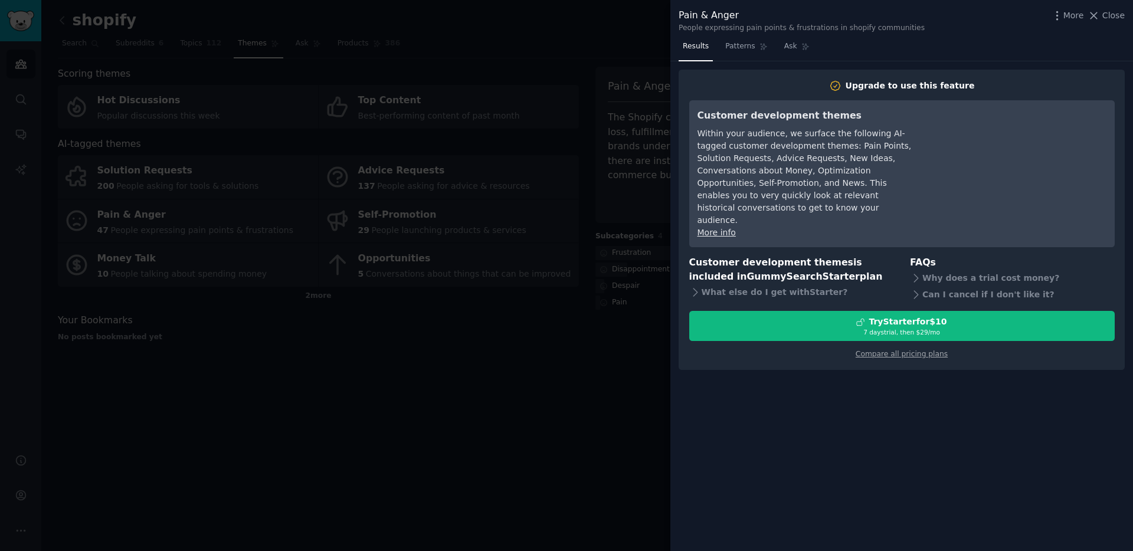
click at [576, 448] on div at bounding box center [566, 275] width 1133 height 551
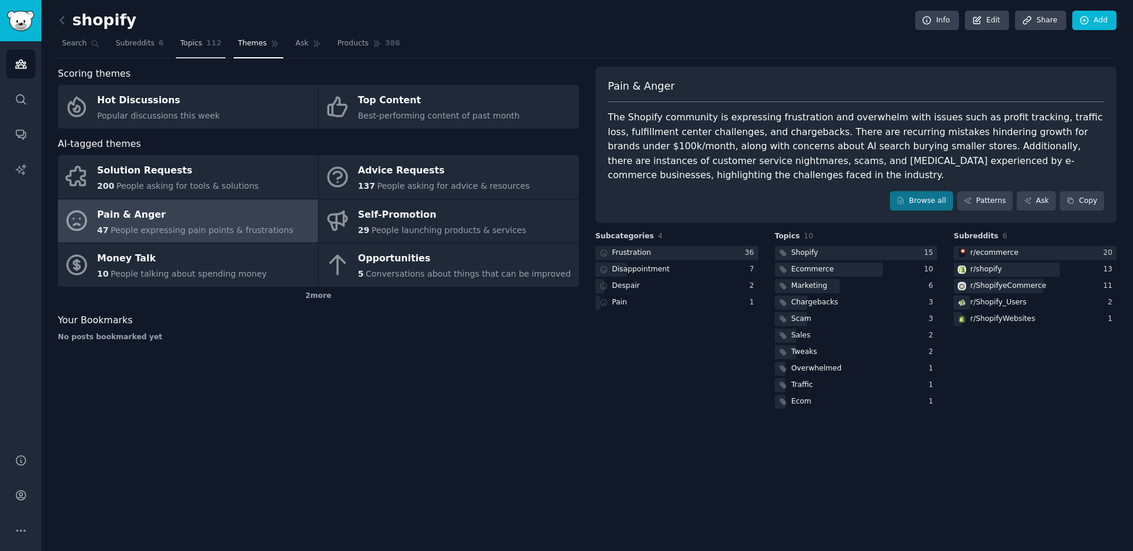
click at [186, 48] on link "Topics 112" at bounding box center [201, 46] width 50 height 24
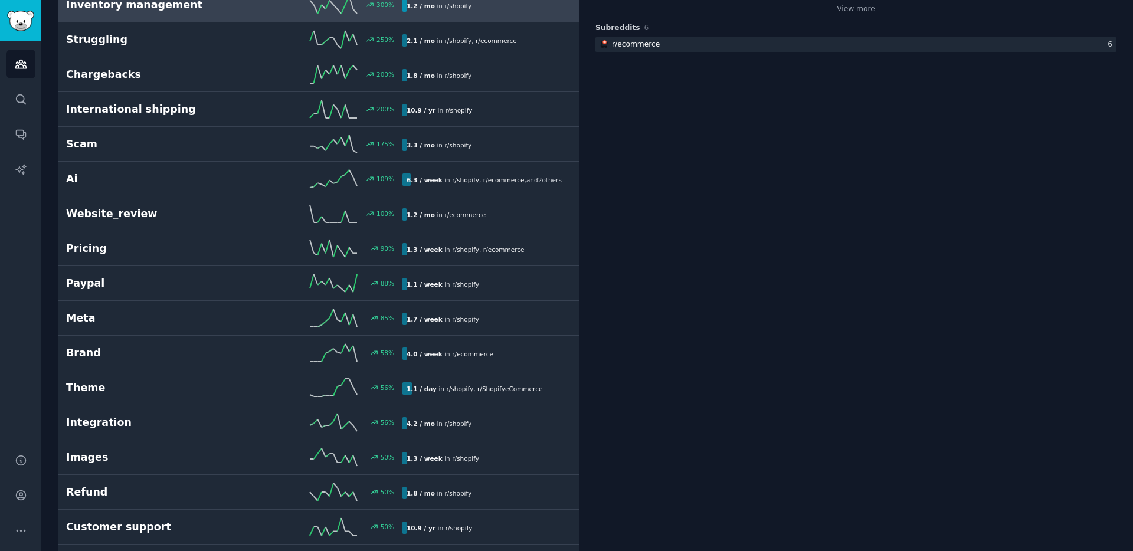
scroll to position [326, 0]
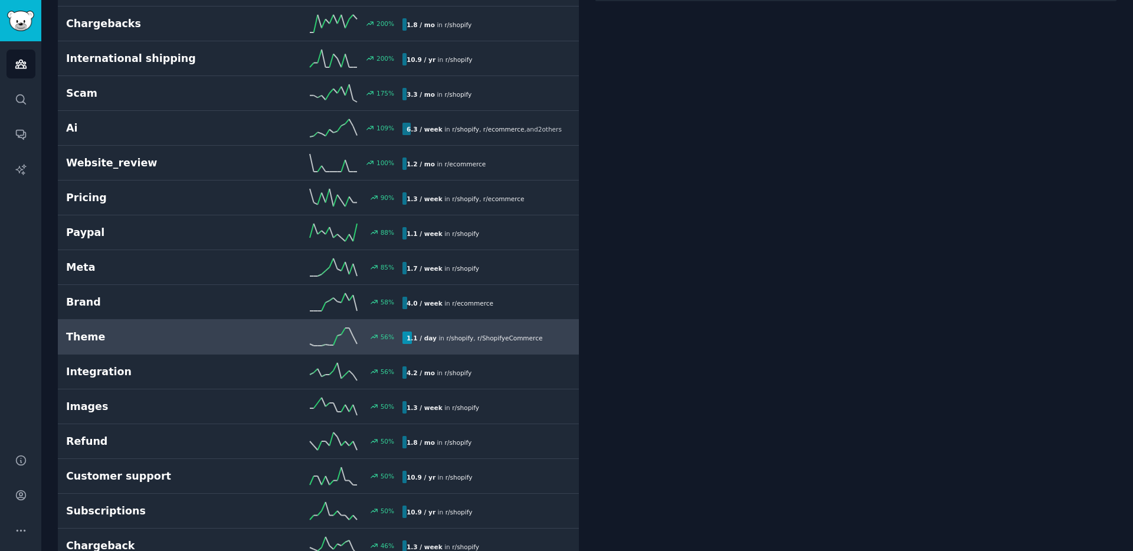
click at [197, 326] on link "Theme 56 % 1.1 / day in r/ shopify , r/ ShopifyeCommerce" at bounding box center [318, 337] width 521 height 35
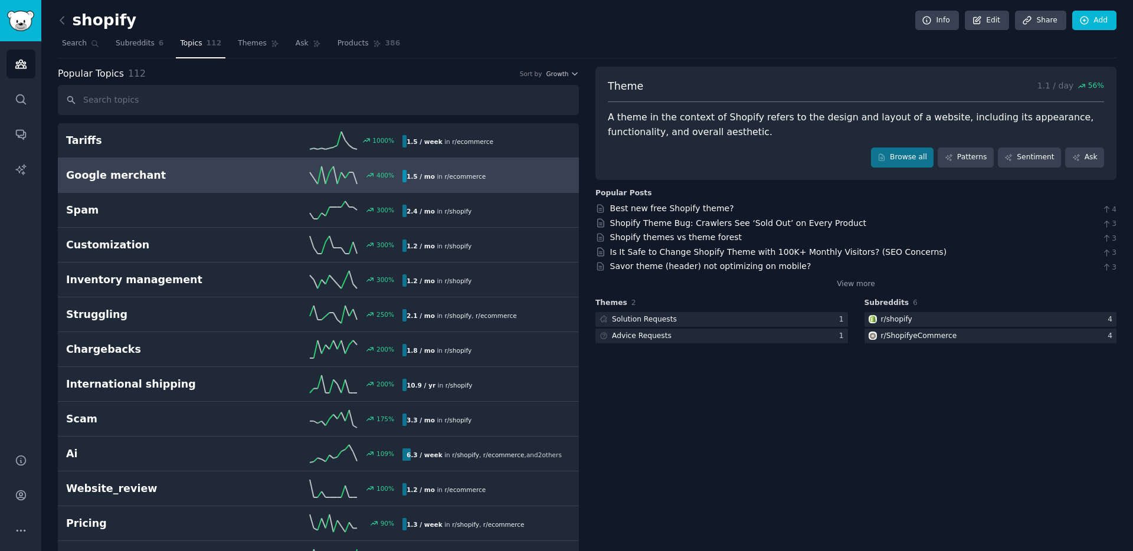
click at [225, 177] on h2 "Google merchant" at bounding box center [150, 175] width 168 height 15
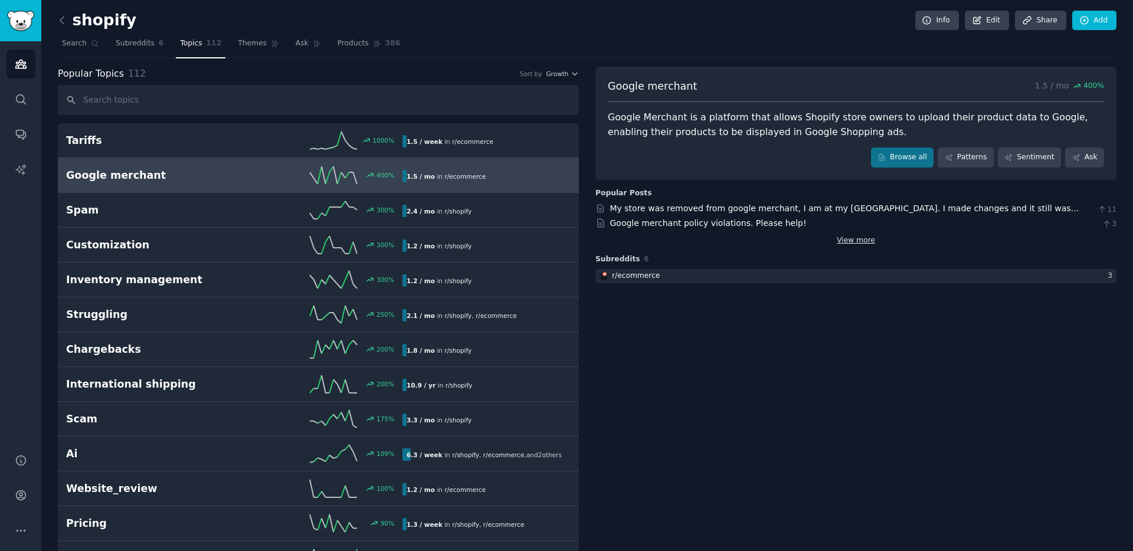
click at [866, 242] on link "View more" at bounding box center [856, 241] width 38 height 11
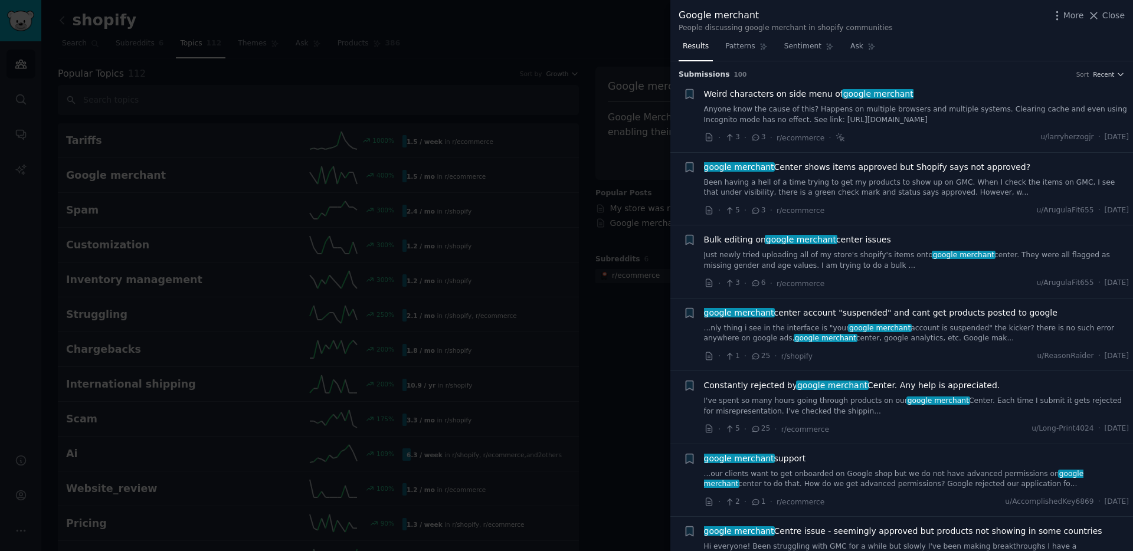
click at [605, 338] on div at bounding box center [566, 275] width 1133 height 551
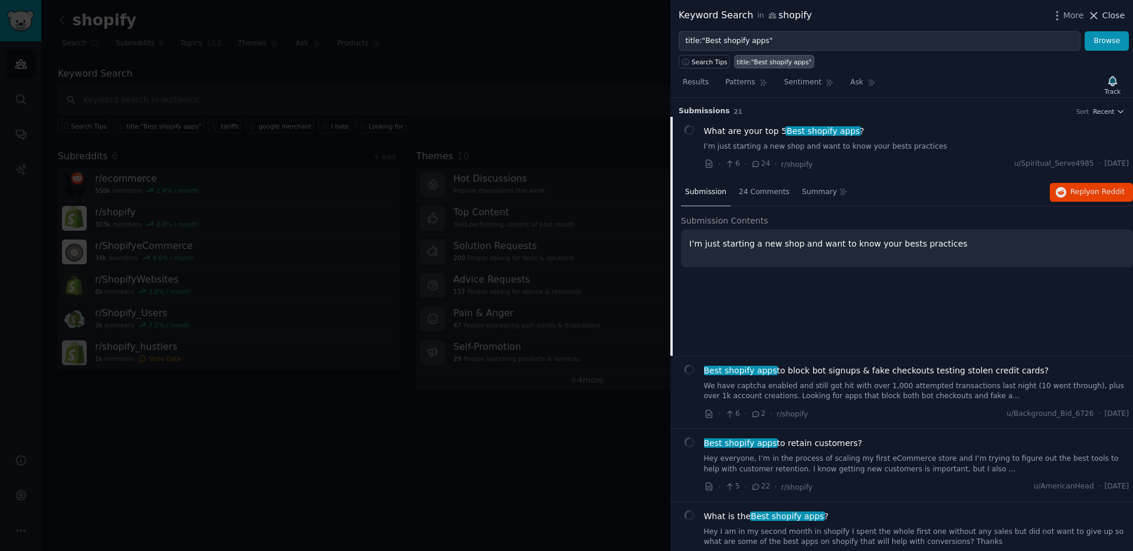
click at [1121, 12] on span "Close" at bounding box center [1114, 15] width 22 height 12
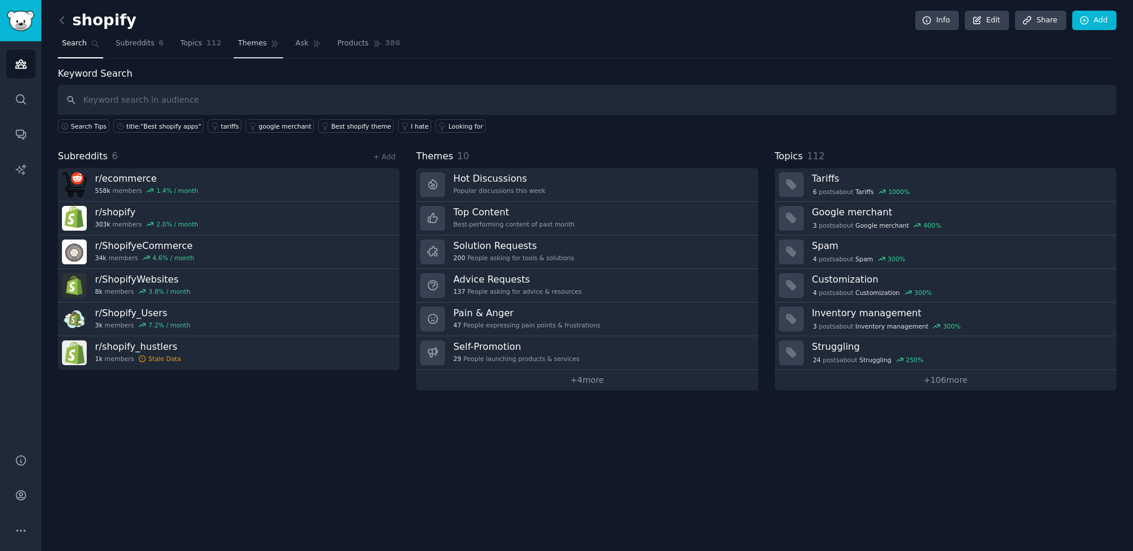
click at [247, 48] on span "Themes" at bounding box center [252, 43] width 29 height 11
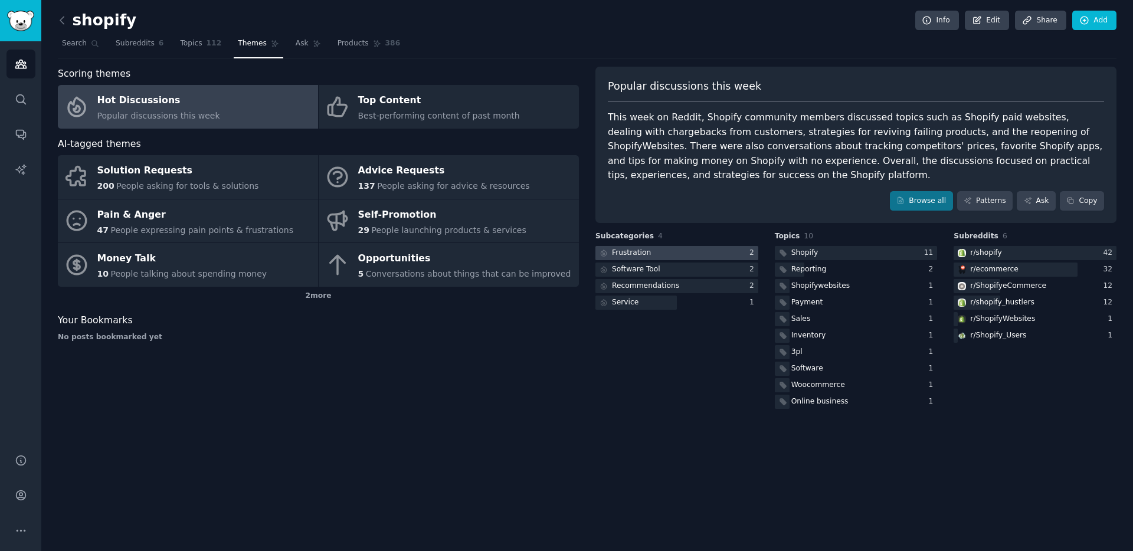
click at [671, 254] on div at bounding box center [677, 253] width 163 height 15
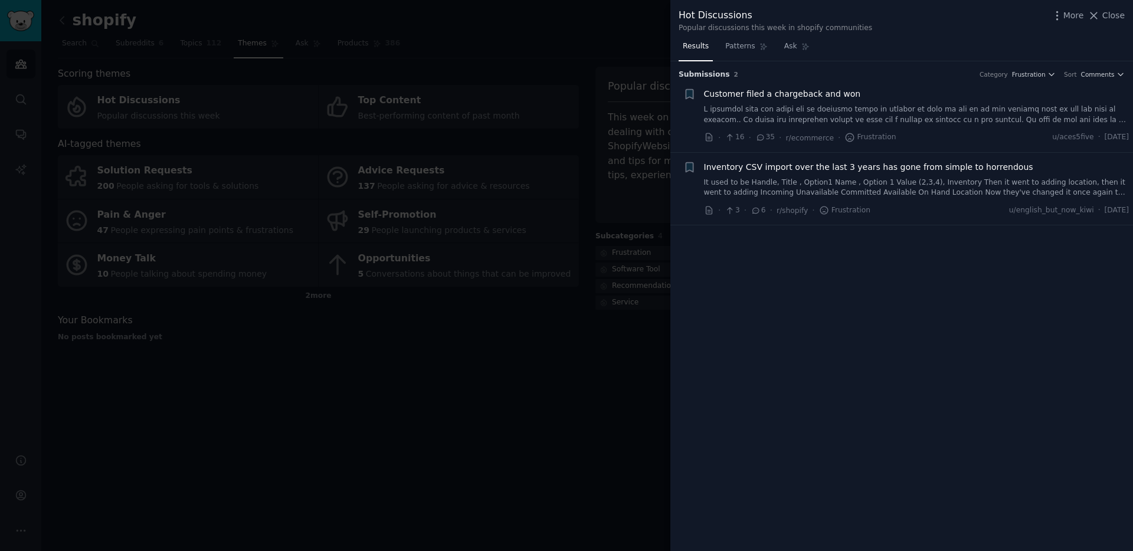
click at [830, 168] on span "Inventory CSV import over the last 3 years has gone from simple to horrendous" at bounding box center [868, 167] width 329 height 12
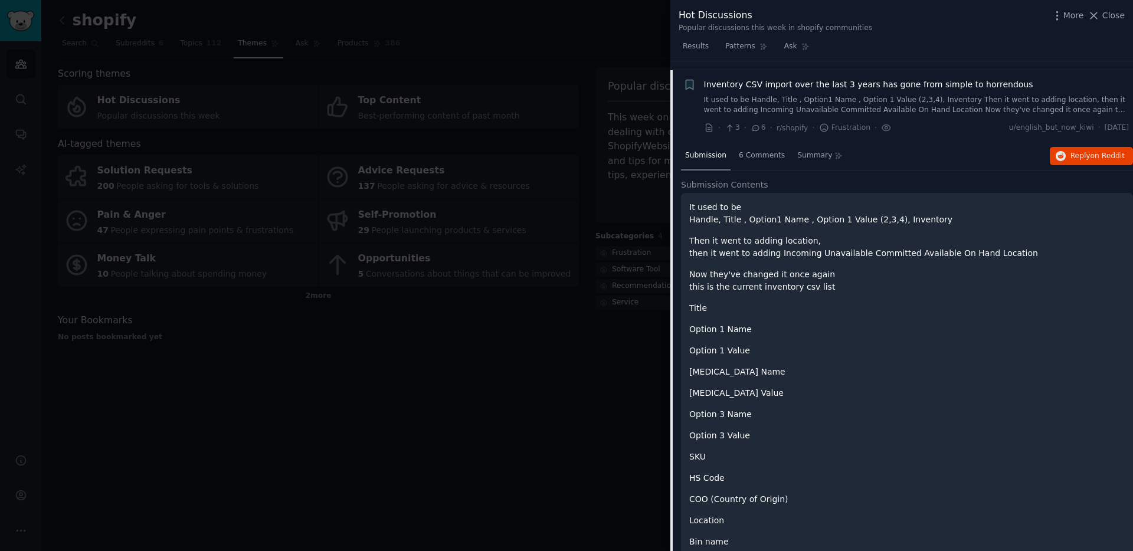
scroll to position [92, 0]
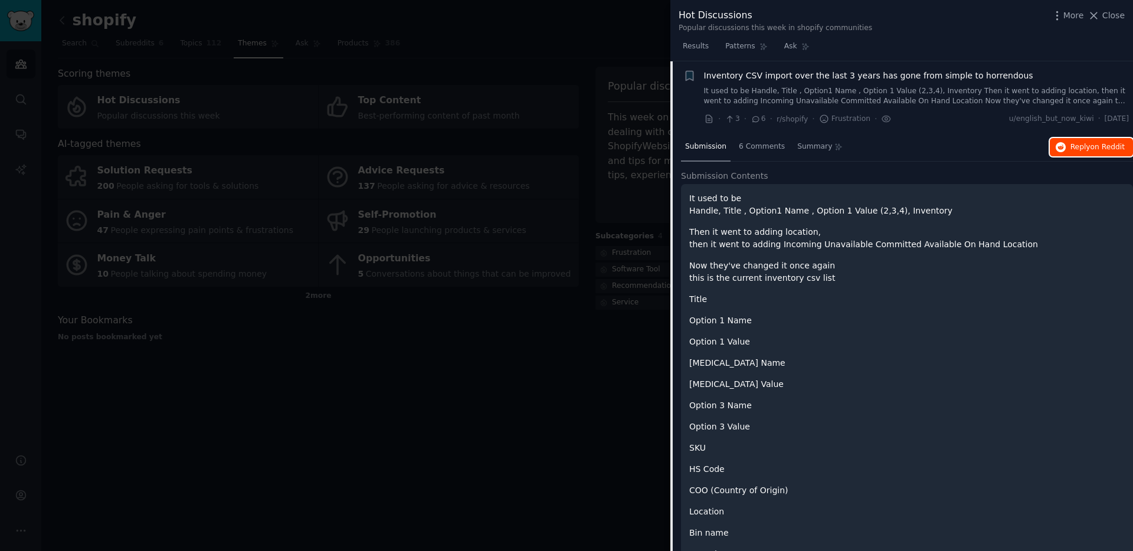
click at [1104, 143] on span "on Reddit" at bounding box center [1108, 147] width 34 height 8
